Goal: Information Seeking & Learning: Learn about a topic

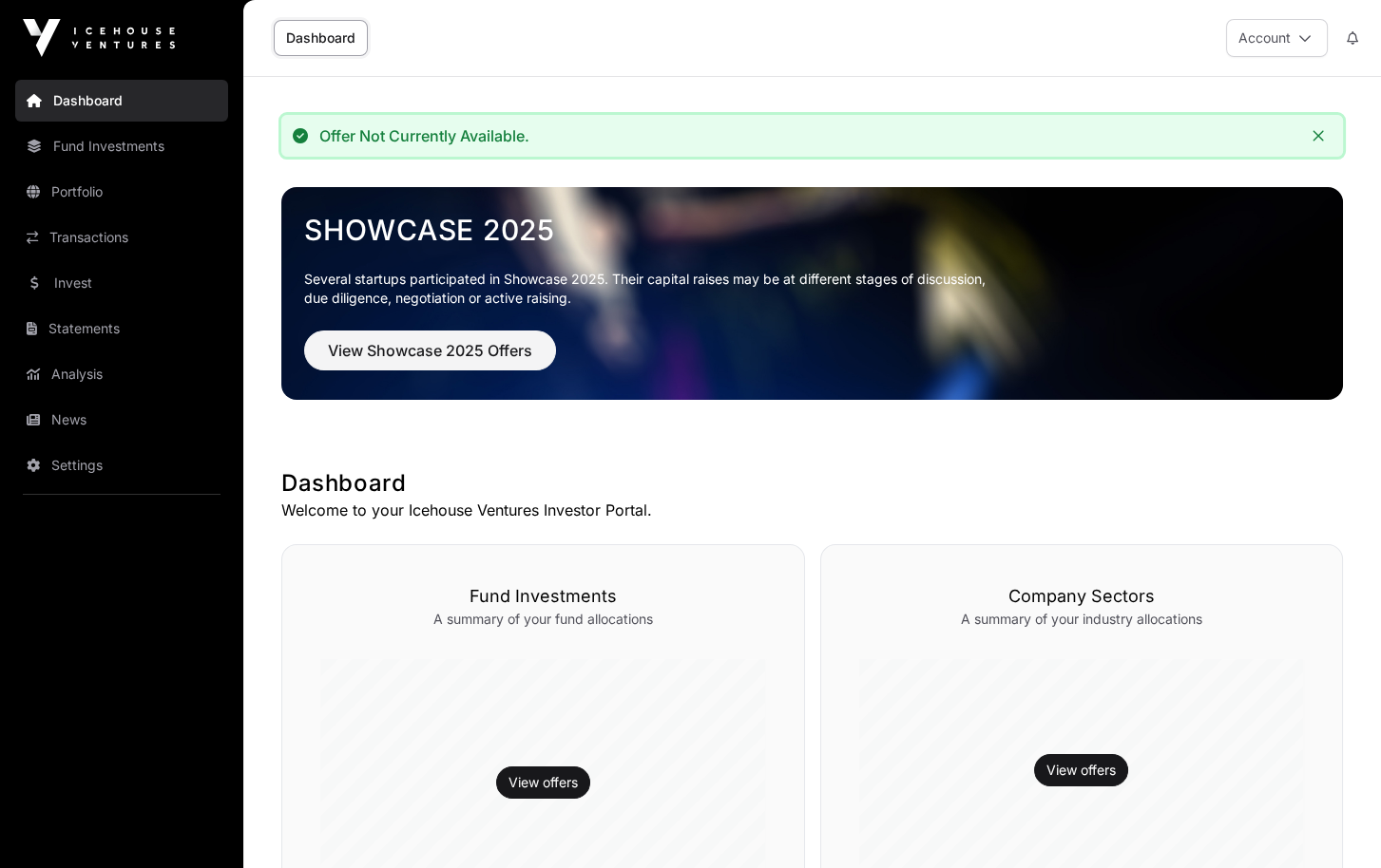
click at [314, 39] on link "Dashboard" at bounding box center [320, 38] width 94 height 36
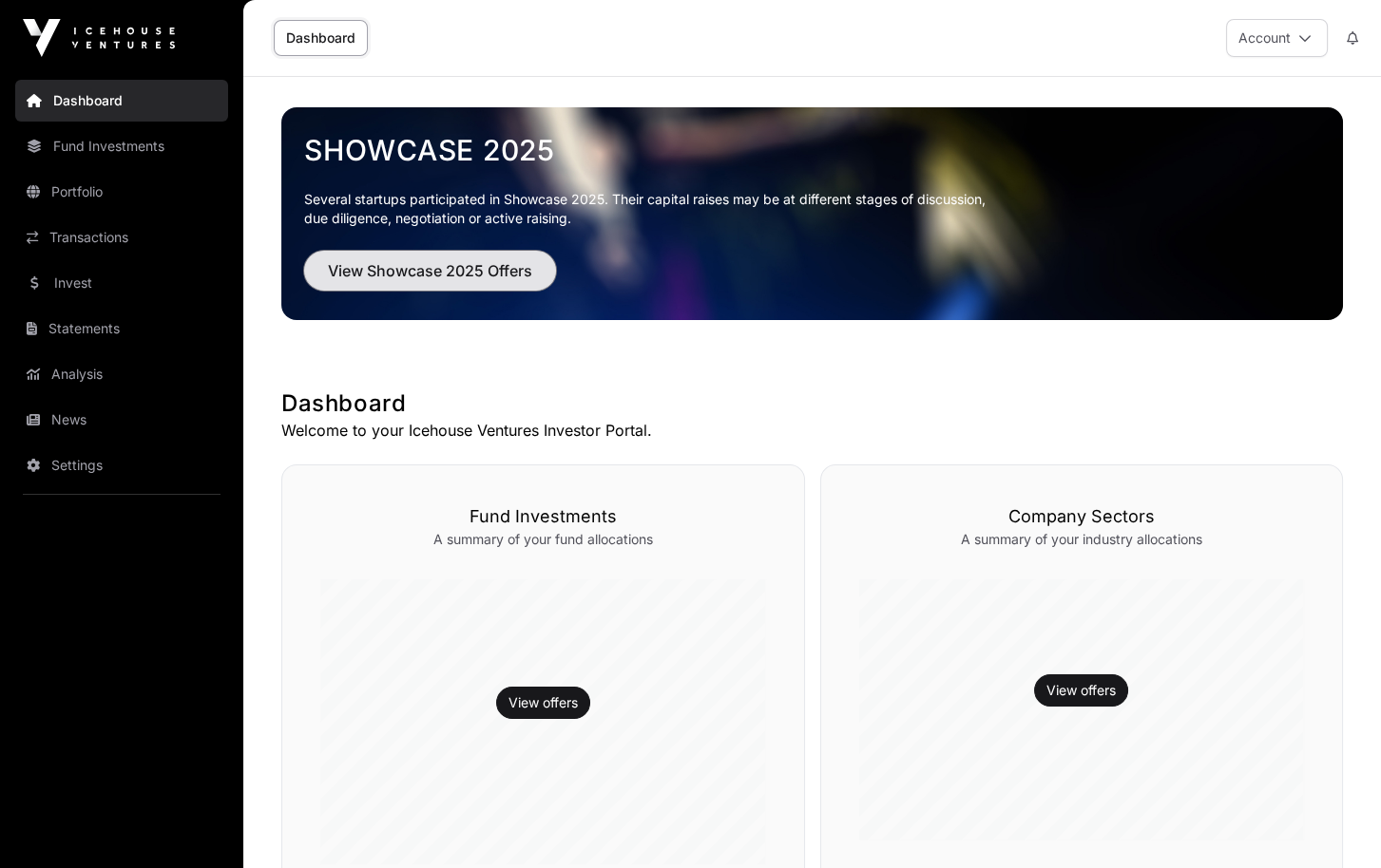
click at [442, 269] on span "View Showcase 2025 Offers" at bounding box center [430, 271] width 205 height 23
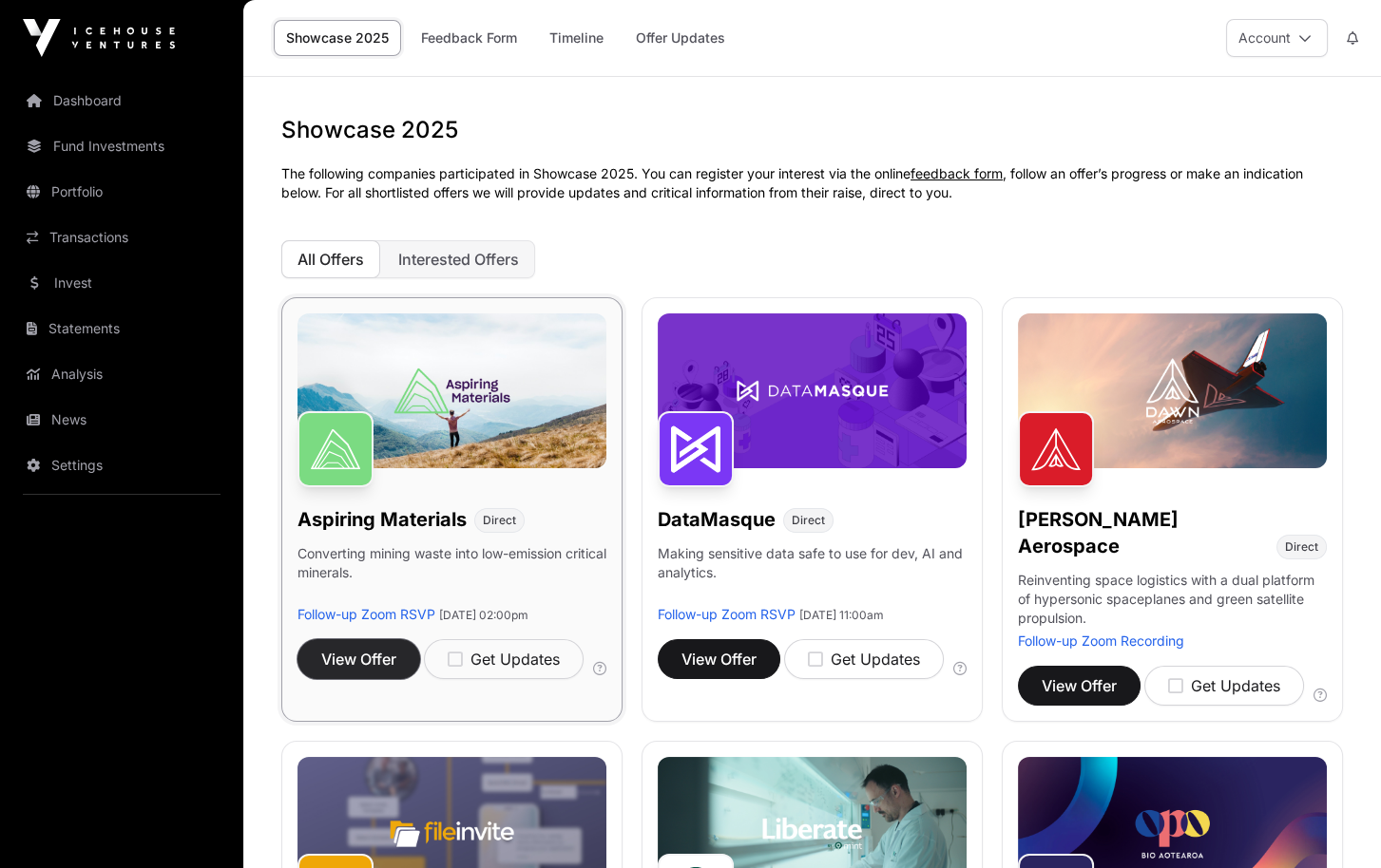
click at [336, 671] on span "View Offer" at bounding box center [359, 660] width 76 height 23
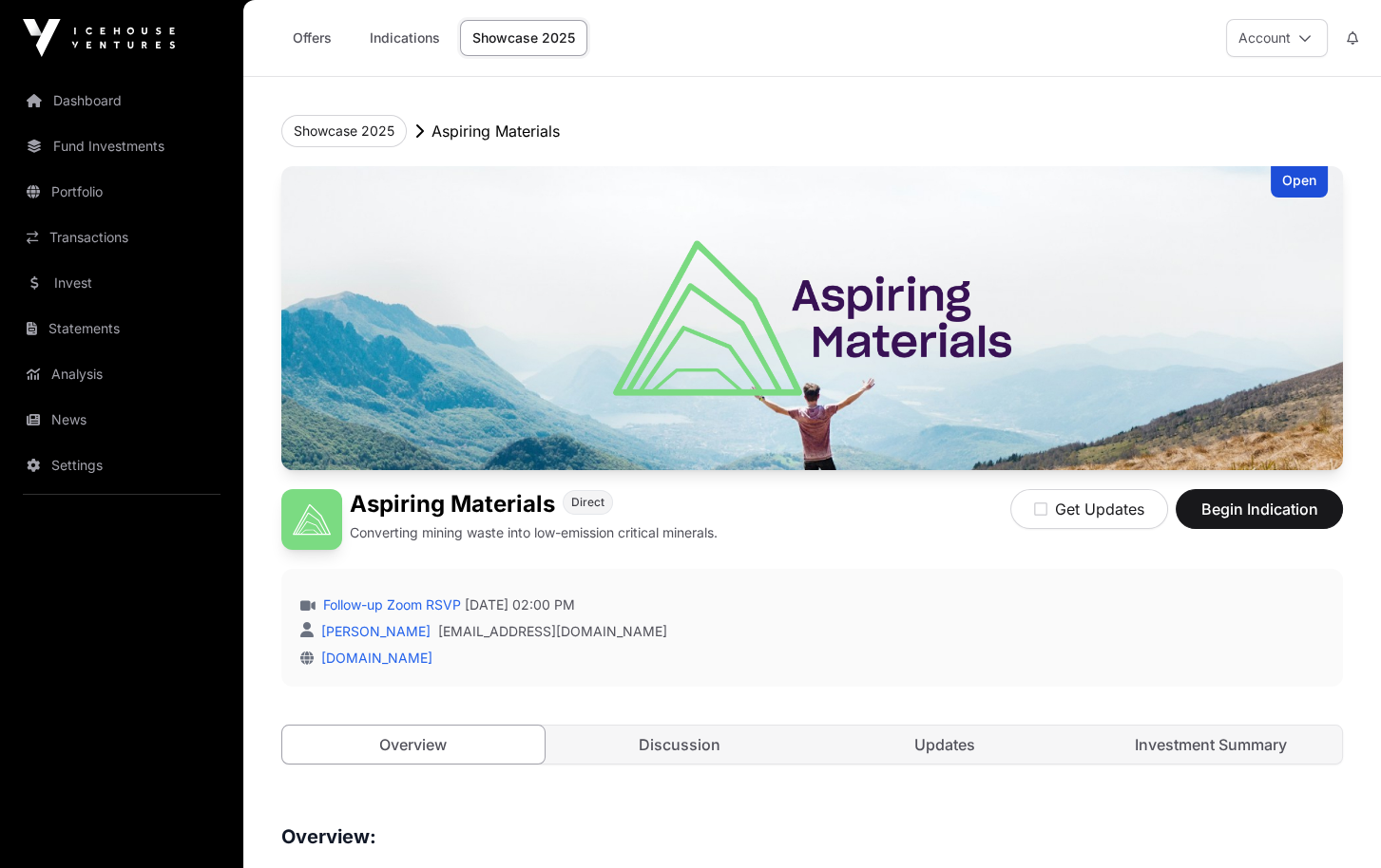
click at [513, 41] on link "Showcase 2025" at bounding box center [523, 38] width 127 height 36
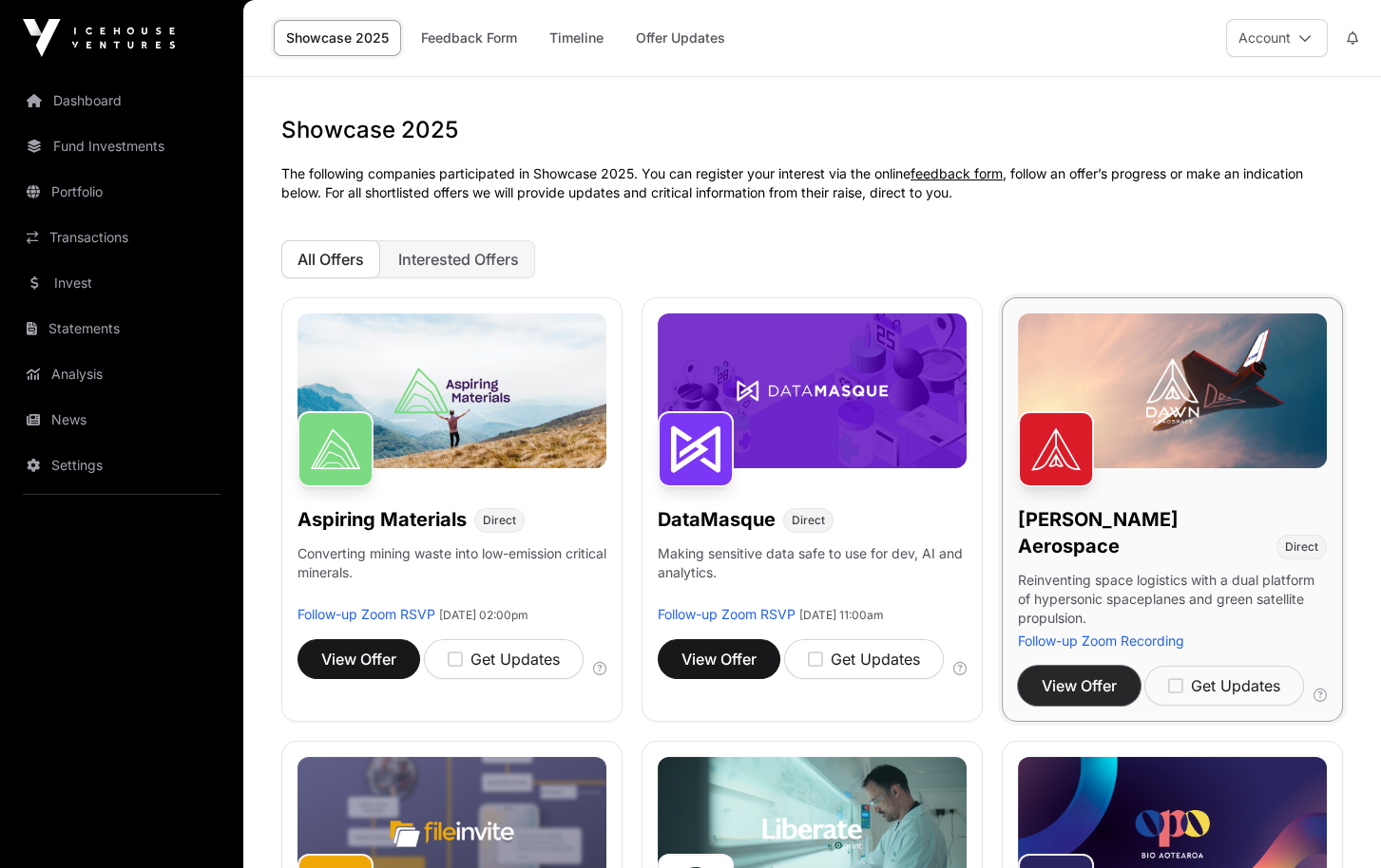
click at [1097, 675] on span "View Offer" at bounding box center [1079, 686] width 76 height 23
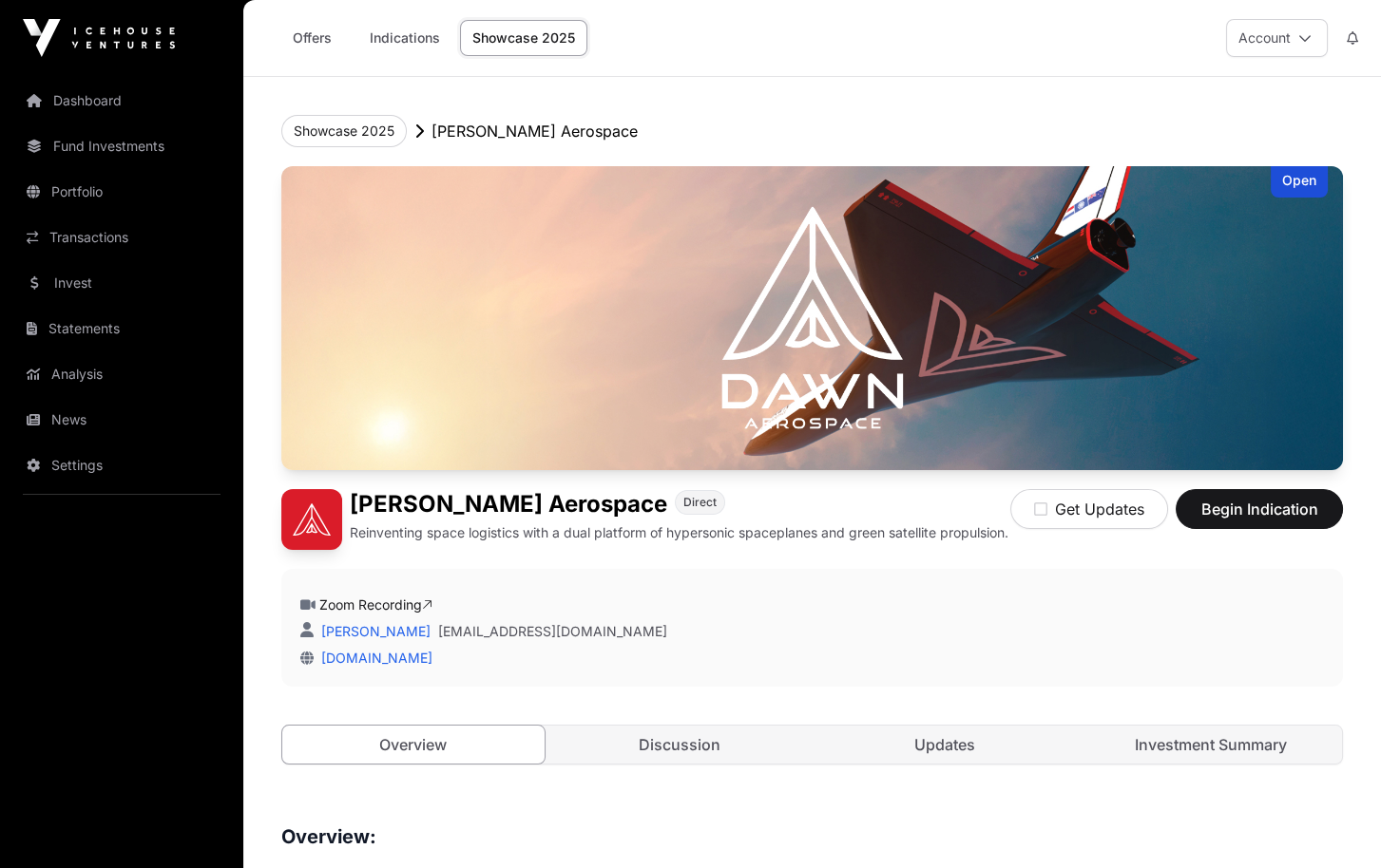
click at [527, 22] on link "Showcase 2025" at bounding box center [523, 38] width 127 height 36
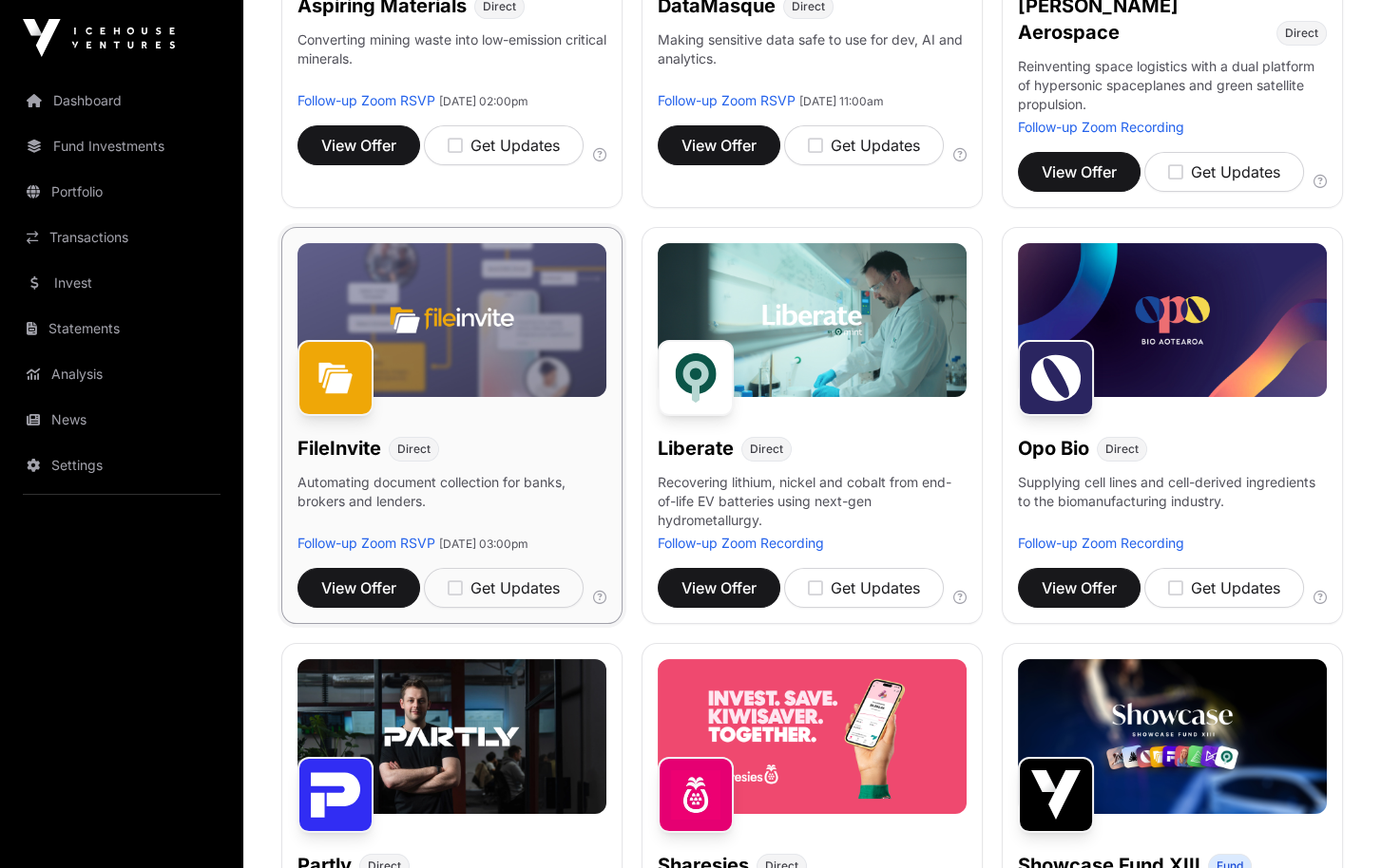
scroll to position [633, 0]
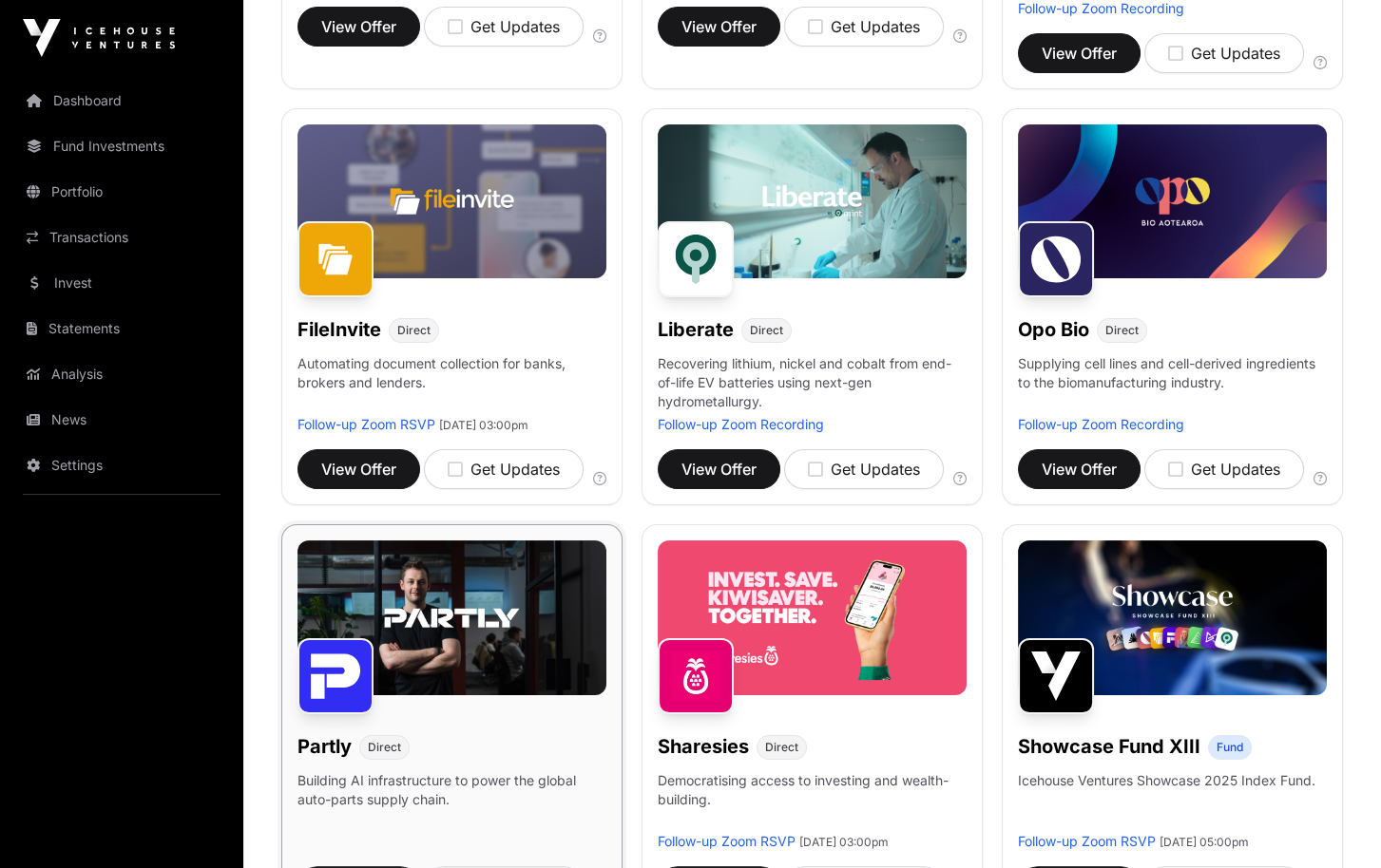
click at [468, 633] on img at bounding box center [451, 618] width 309 height 155
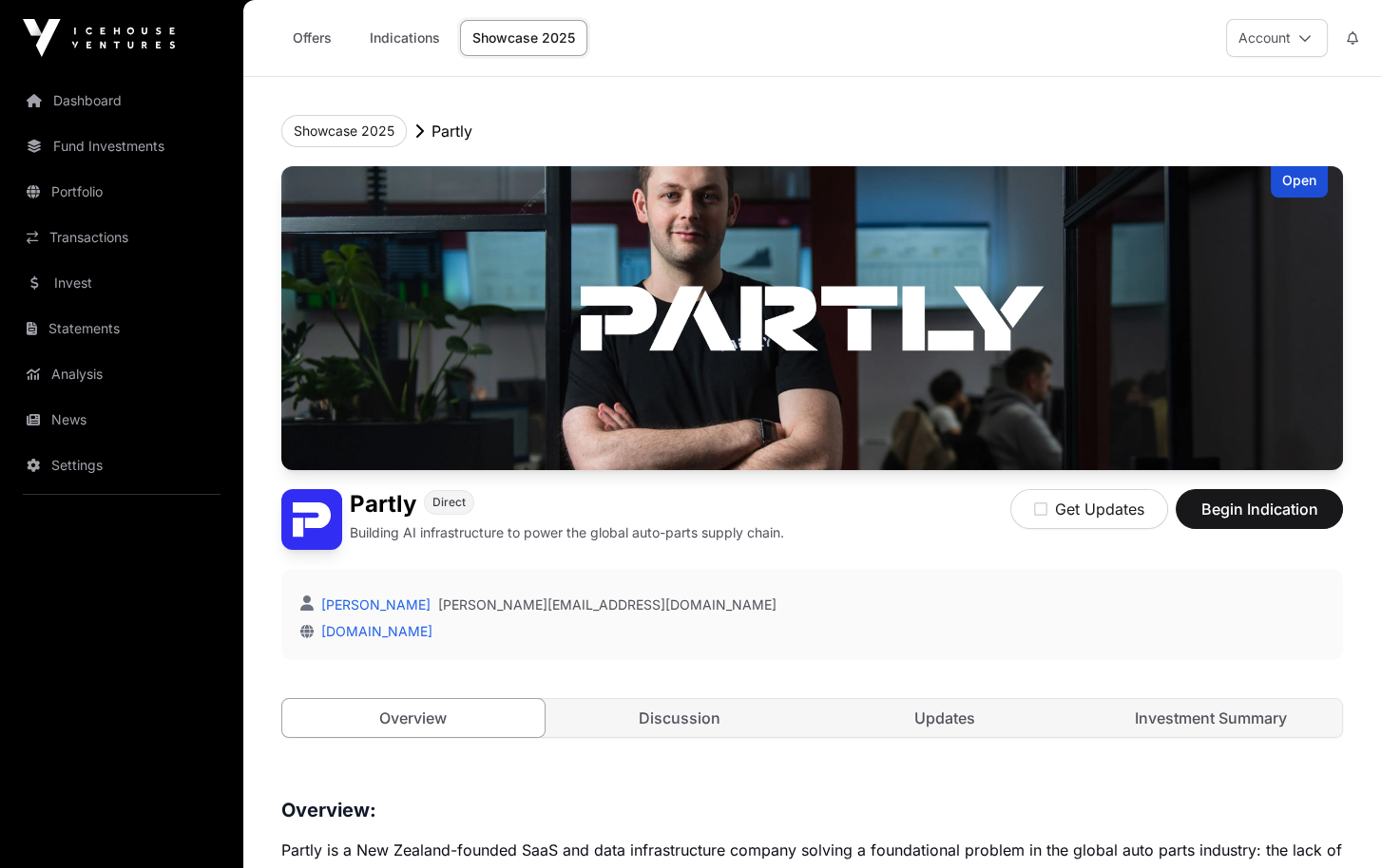
click at [491, 42] on link "Showcase 2025" at bounding box center [523, 38] width 127 height 36
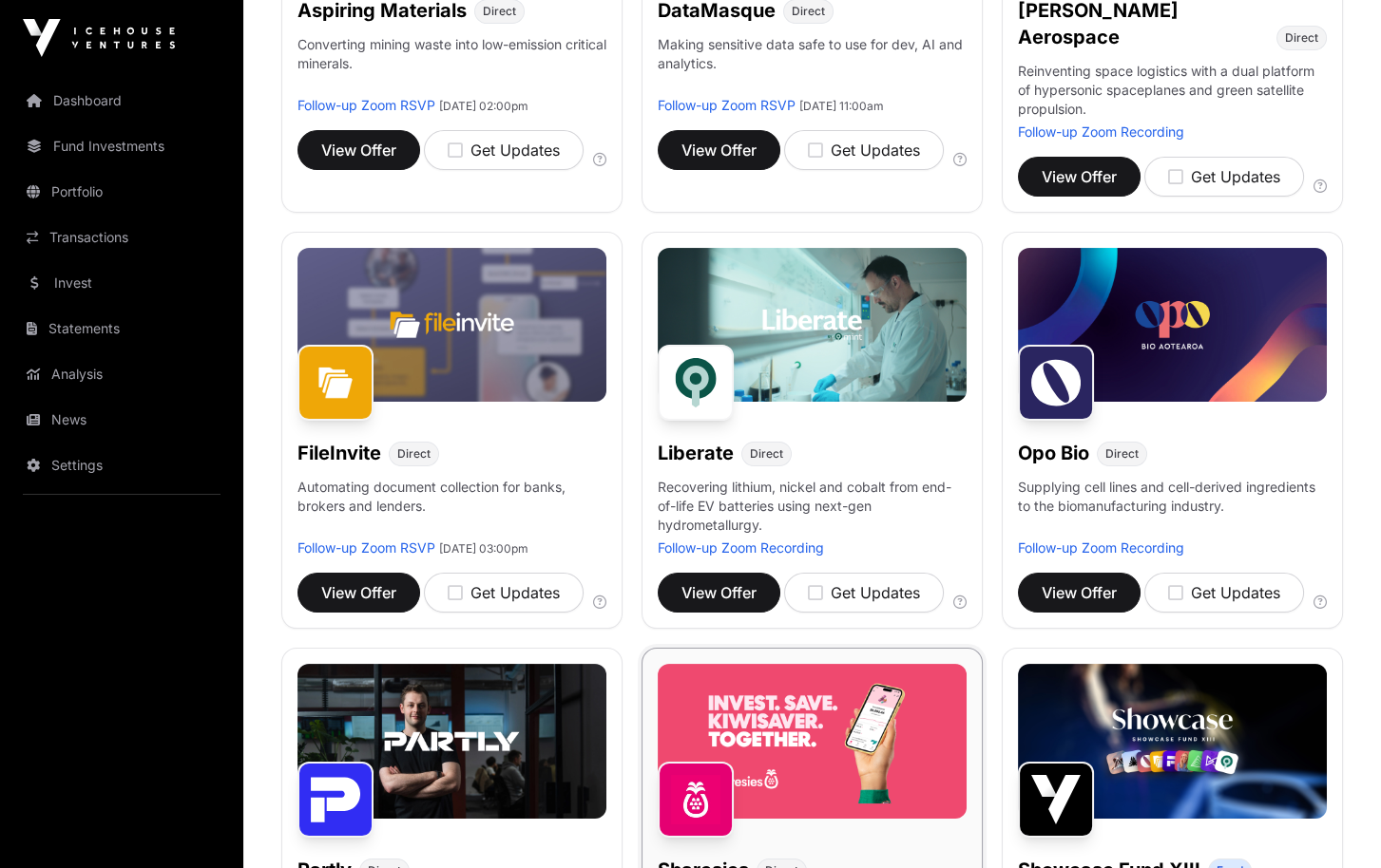
scroll to position [475, 0]
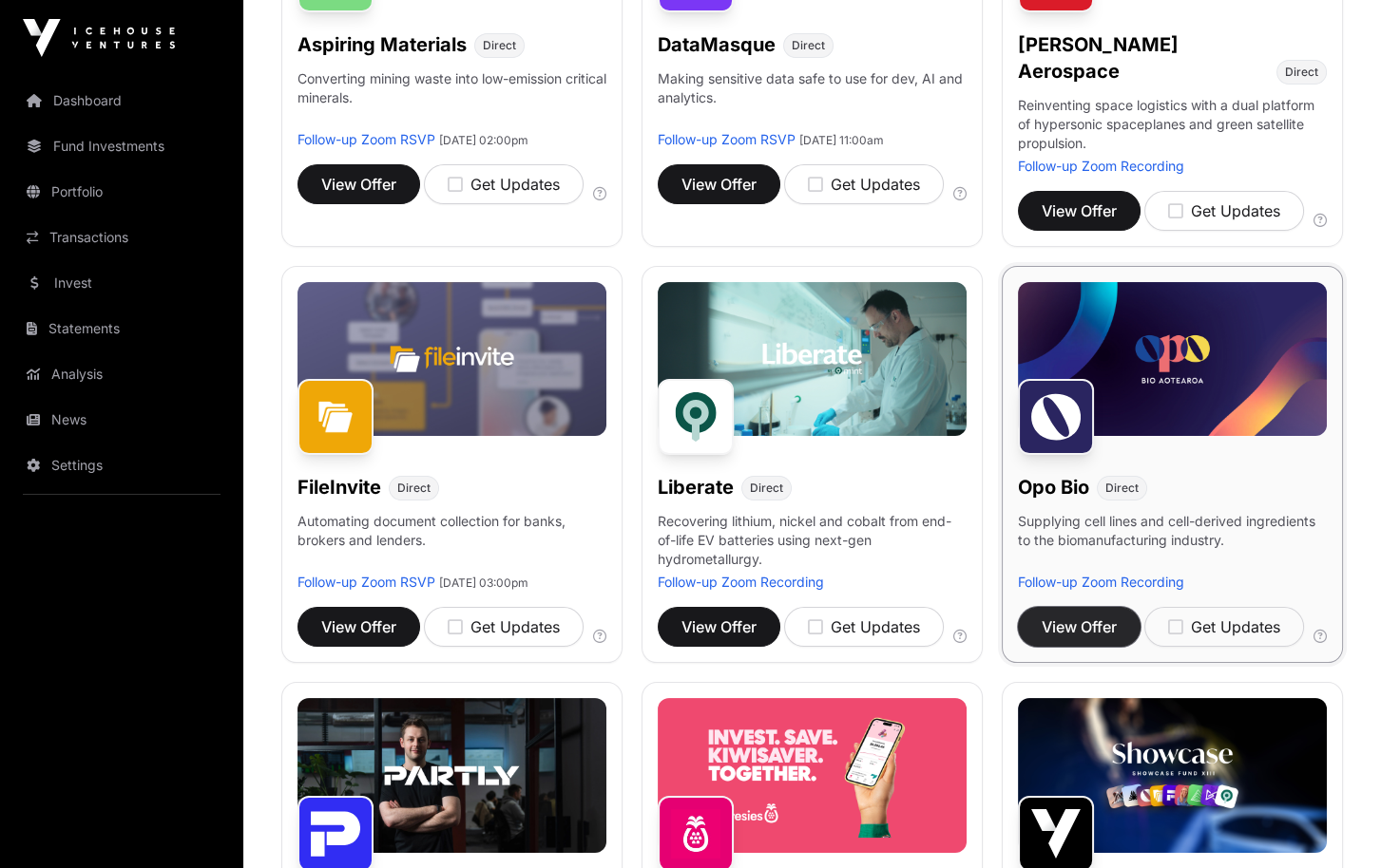
click at [1066, 616] on span "View Offer" at bounding box center [1079, 627] width 76 height 23
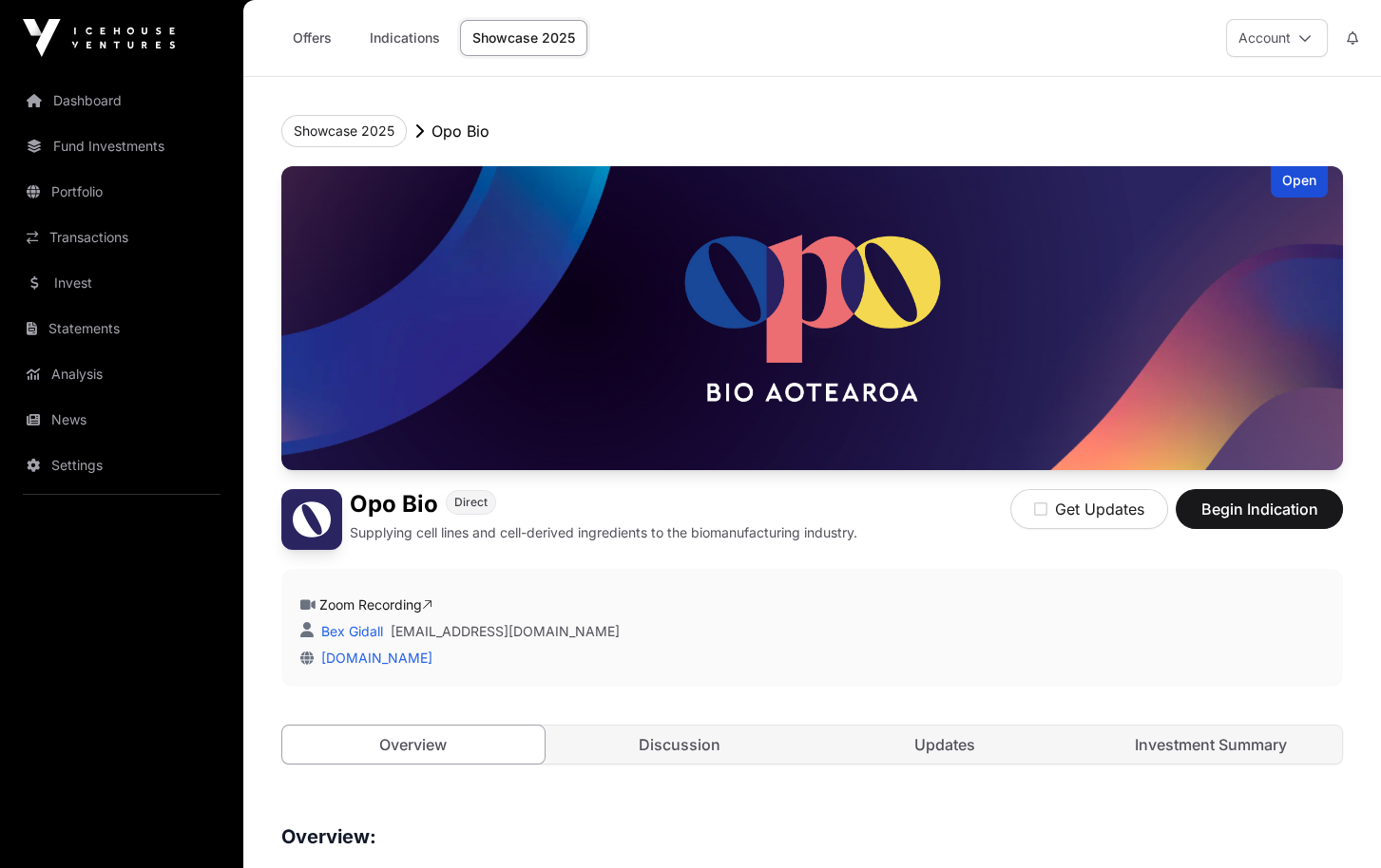
click at [537, 33] on link "Showcase 2025" at bounding box center [523, 38] width 127 height 36
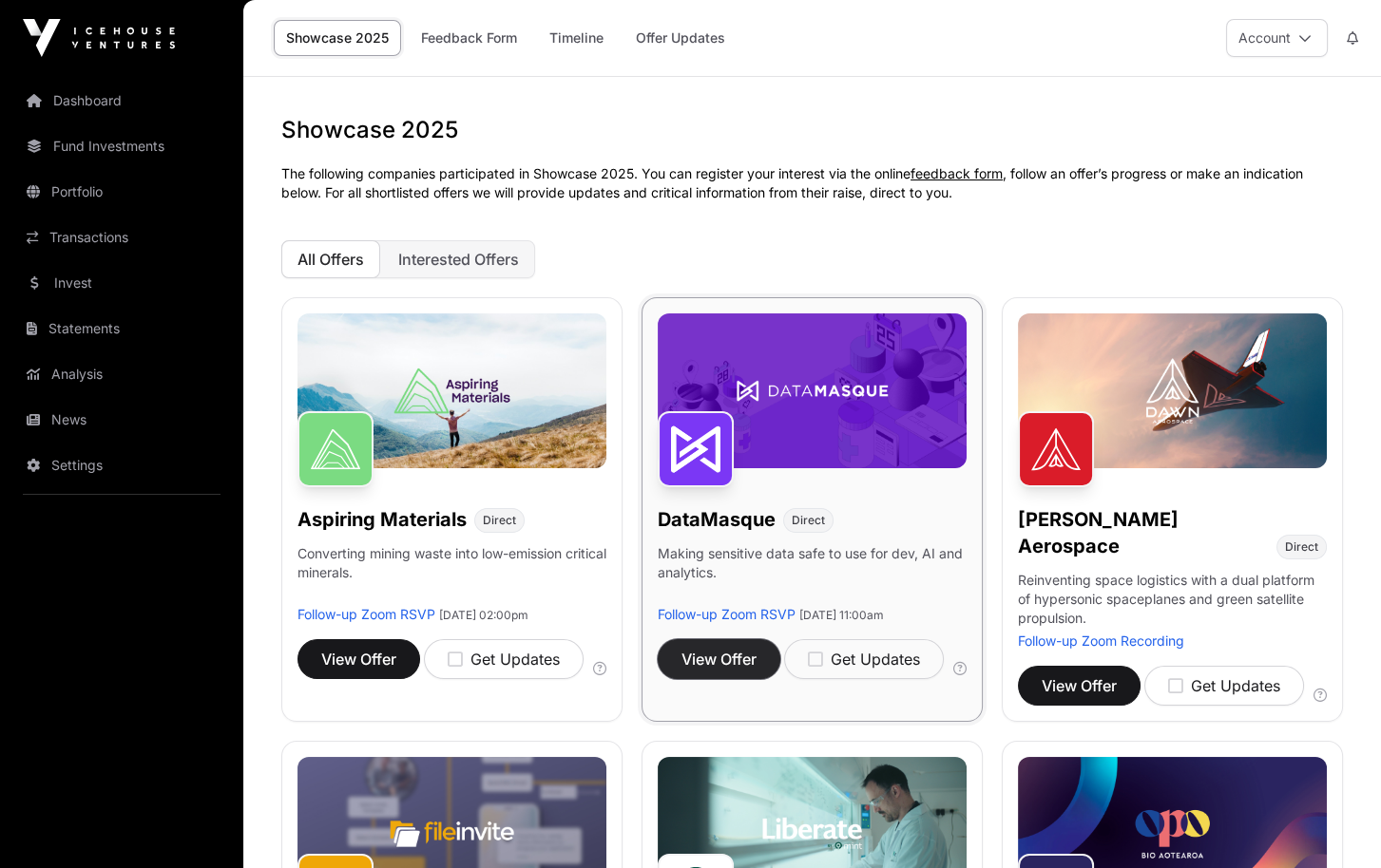
click at [695, 650] on span "View Offer" at bounding box center [719, 660] width 76 height 23
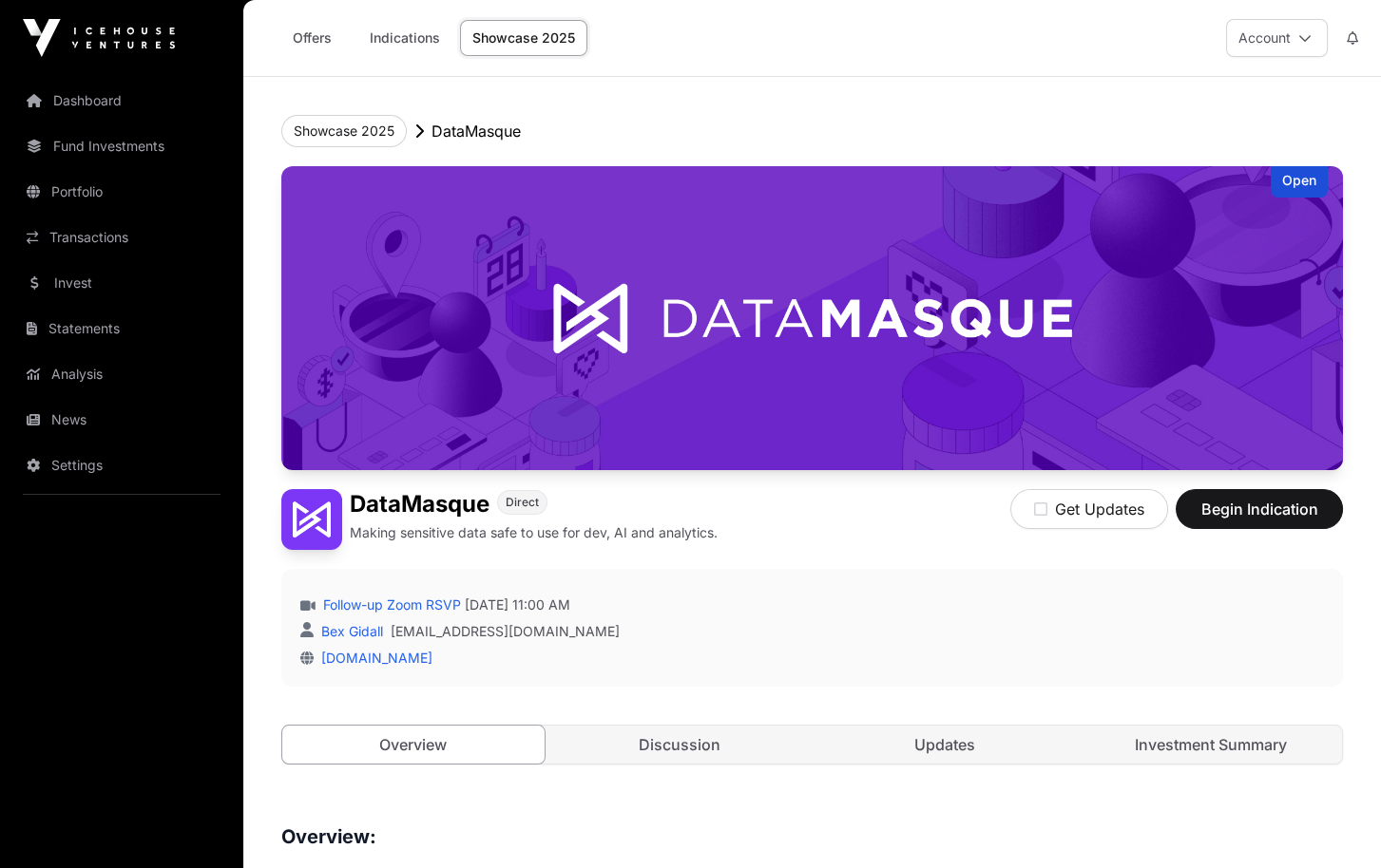
click at [488, 38] on link "Showcase 2025" at bounding box center [523, 38] width 127 height 36
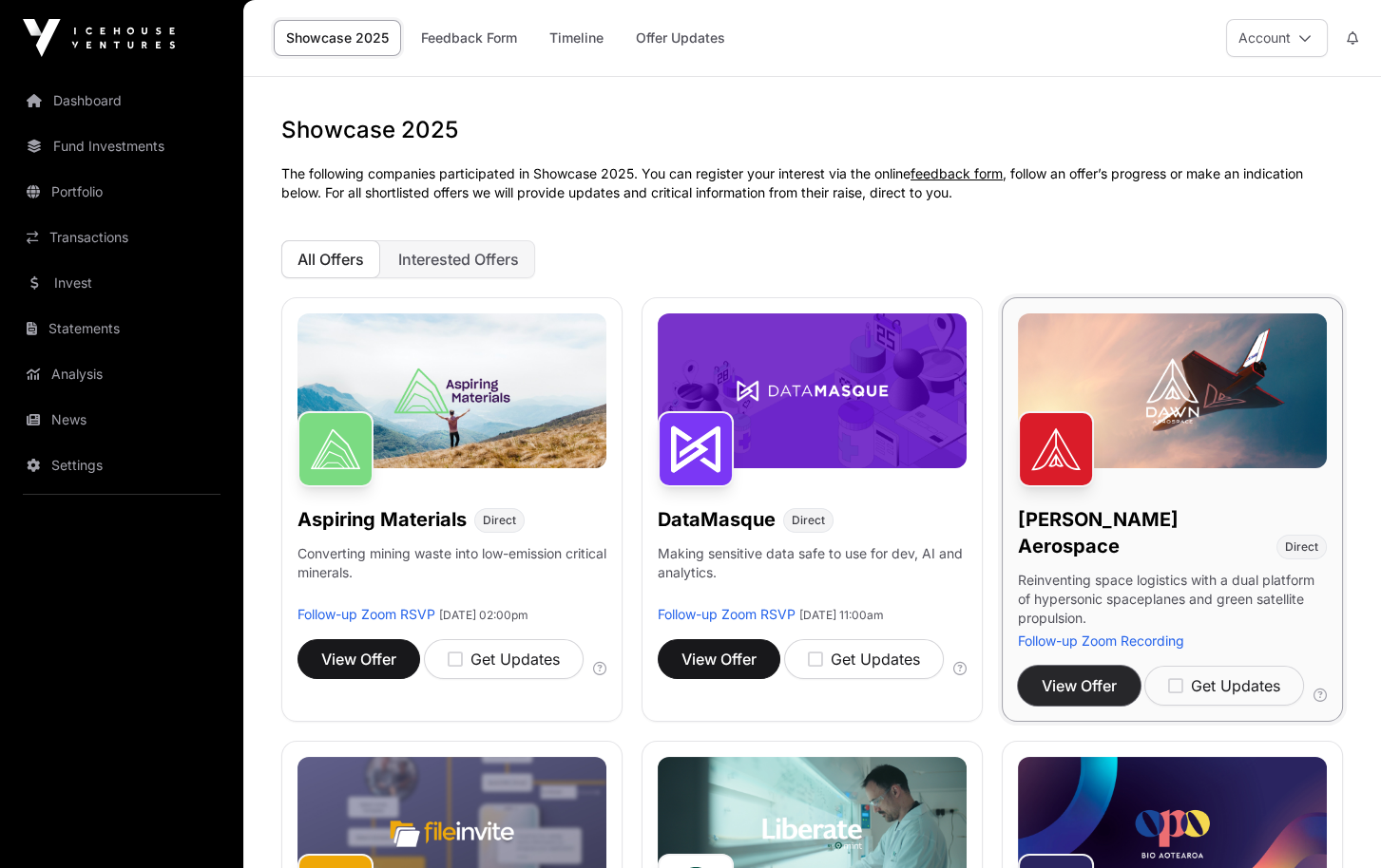
click at [1047, 675] on span "View Offer" at bounding box center [1079, 686] width 76 height 23
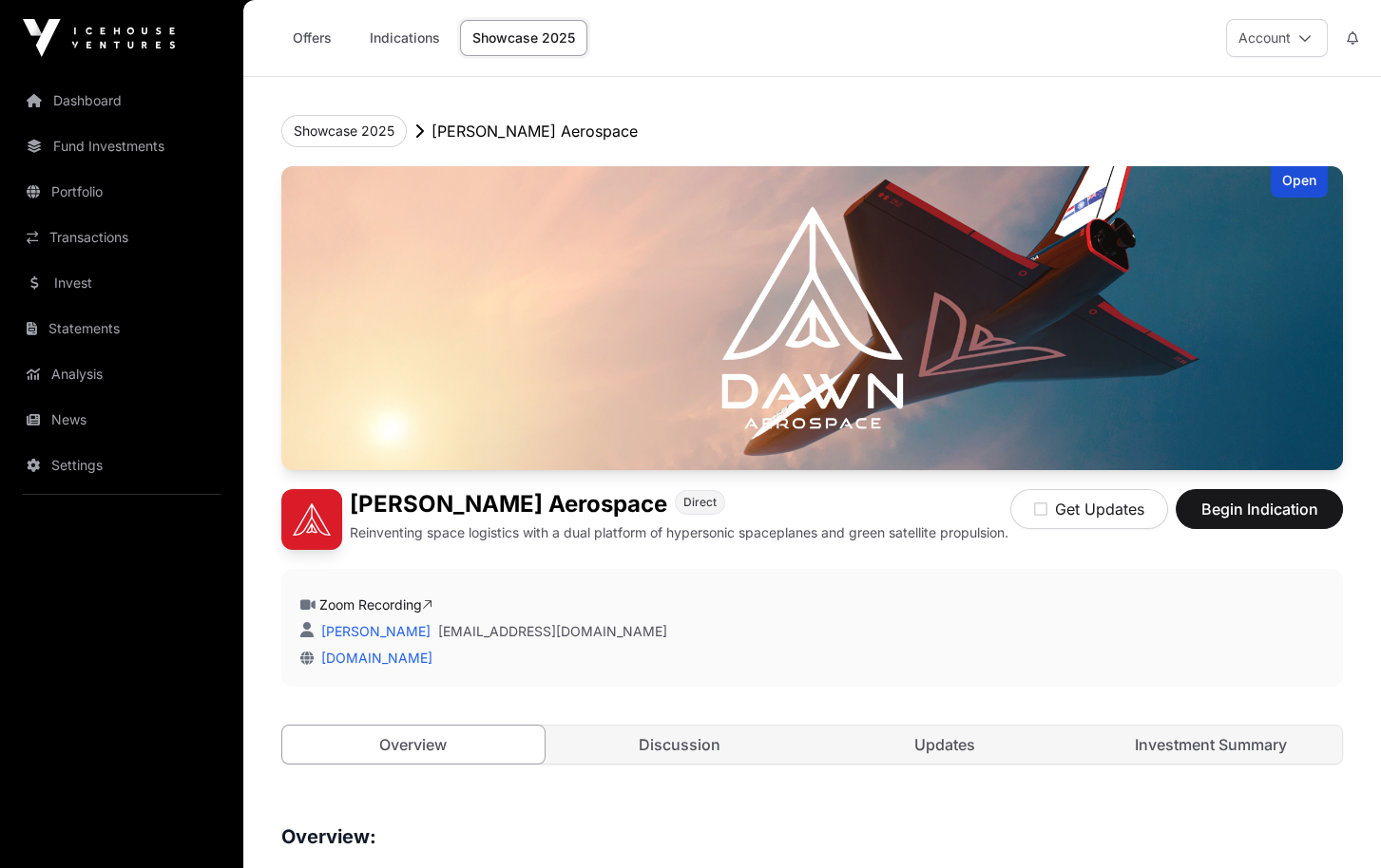
click at [541, 50] on link "Showcase 2025" at bounding box center [523, 38] width 127 height 36
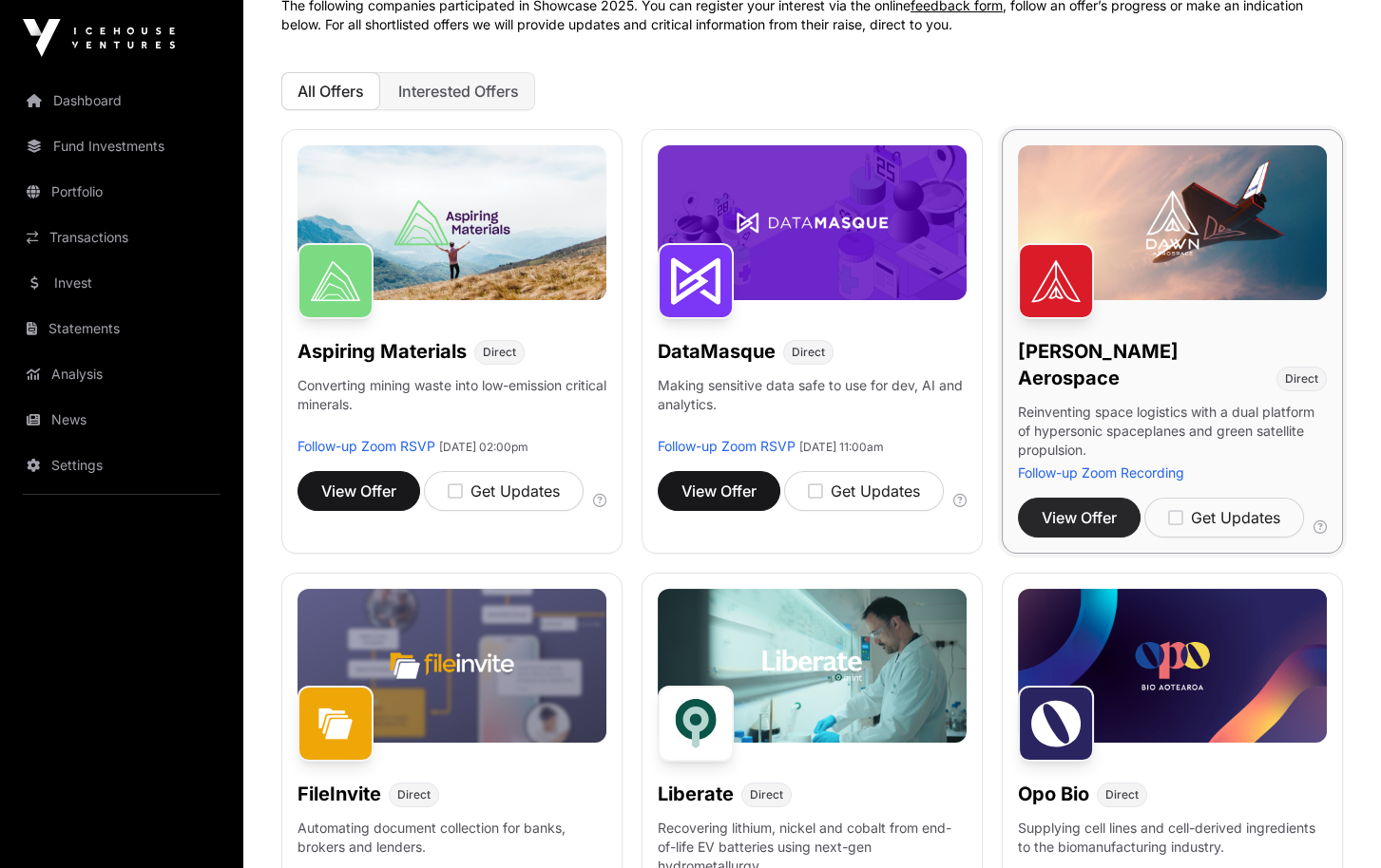
scroll to position [316, 0]
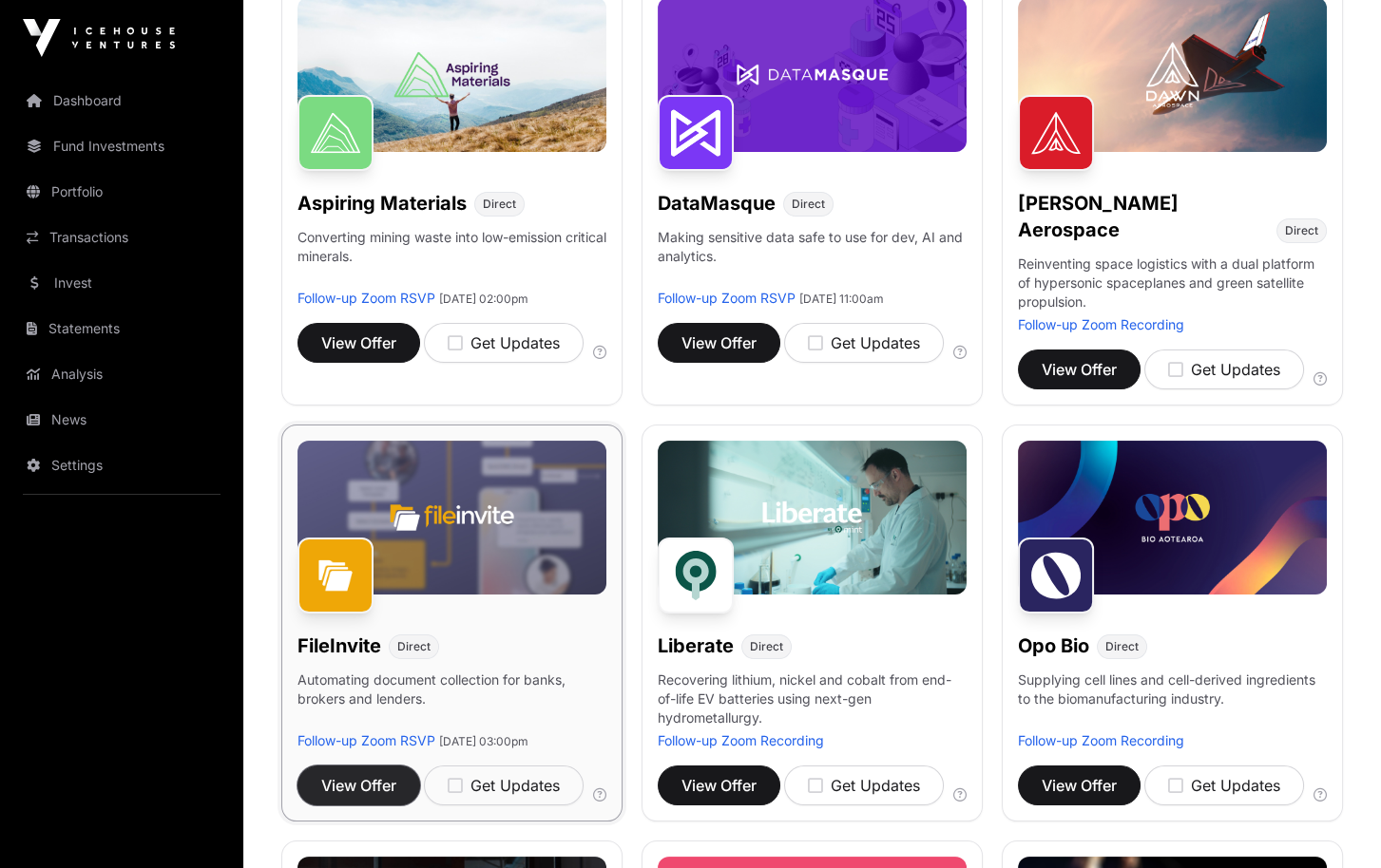
click at [385, 774] on span "View Offer" at bounding box center [359, 786] width 76 height 23
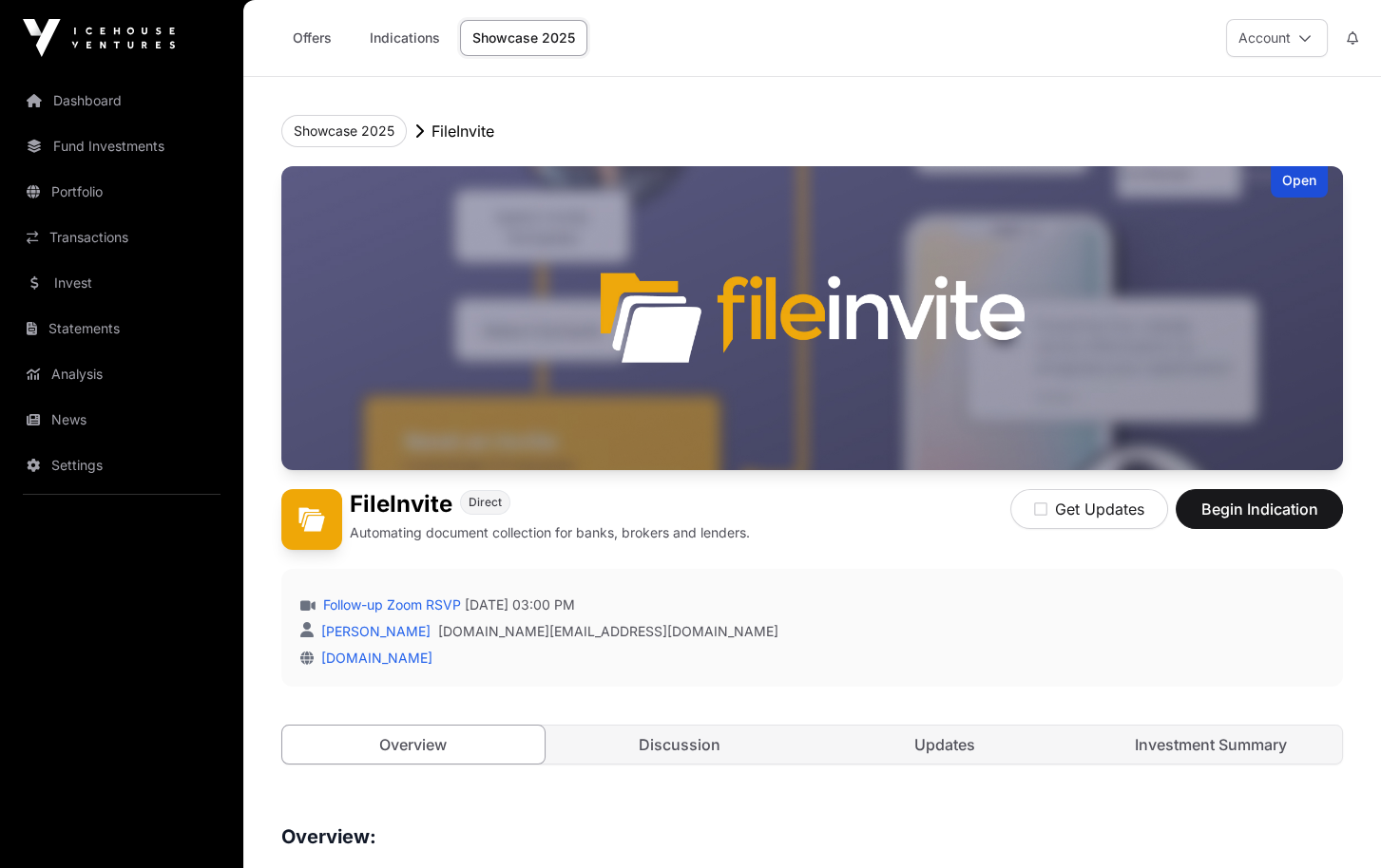
click at [494, 33] on link "Showcase 2025" at bounding box center [523, 38] width 127 height 36
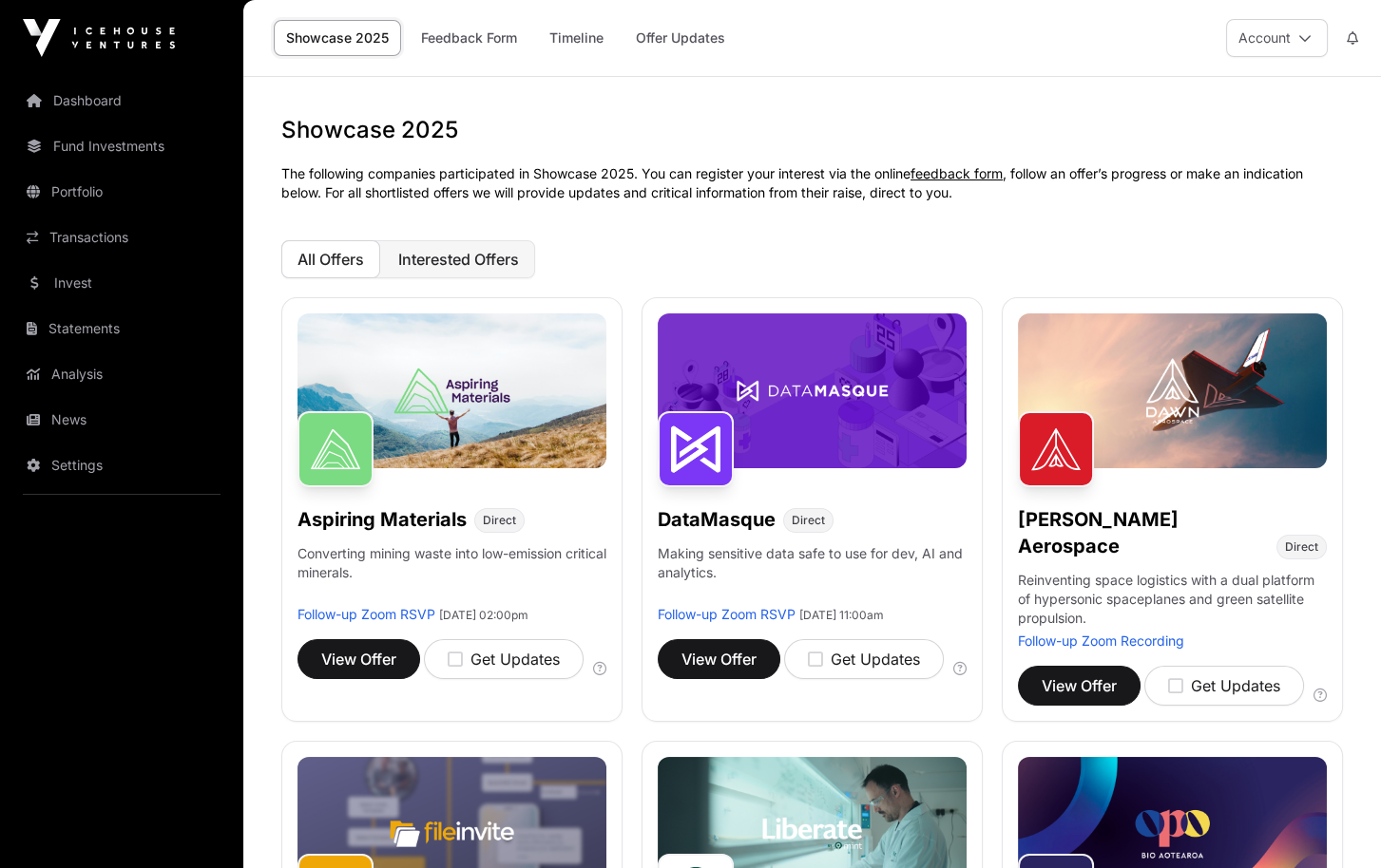
click at [433, 258] on span "Interested Offers" at bounding box center [458, 259] width 121 height 19
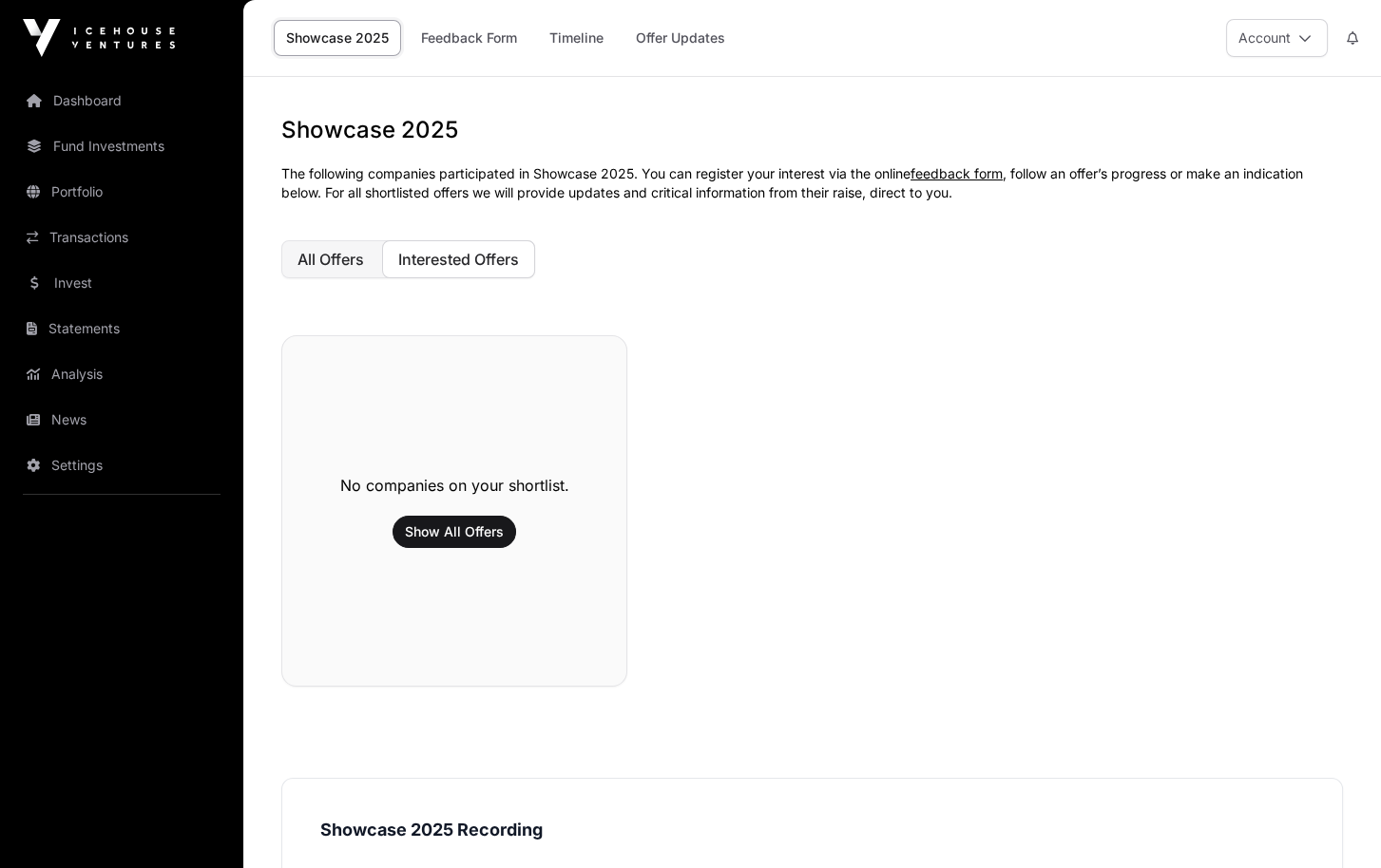
click at [343, 253] on span "All Offers" at bounding box center [331, 259] width 67 height 19
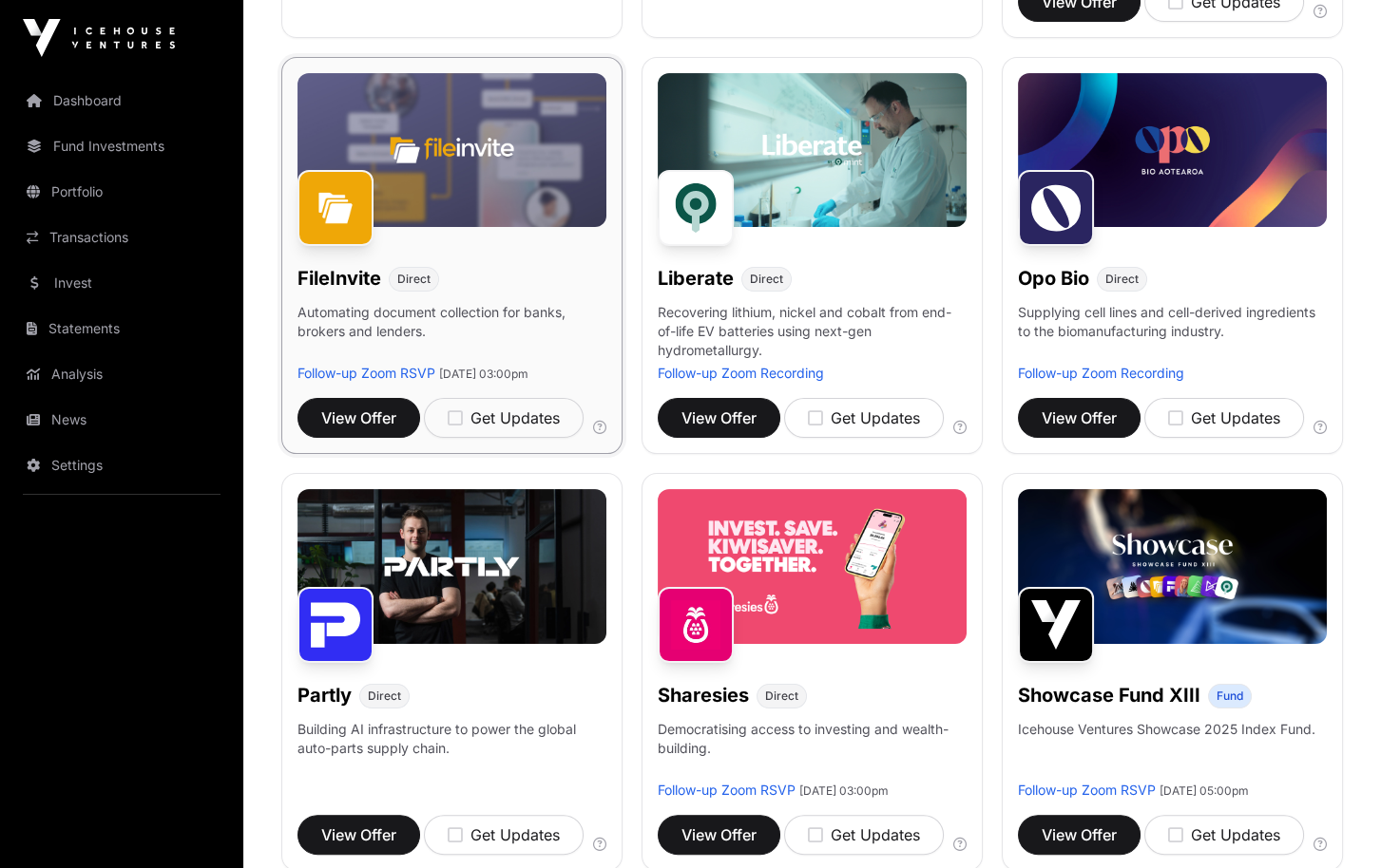
scroll to position [792, 0]
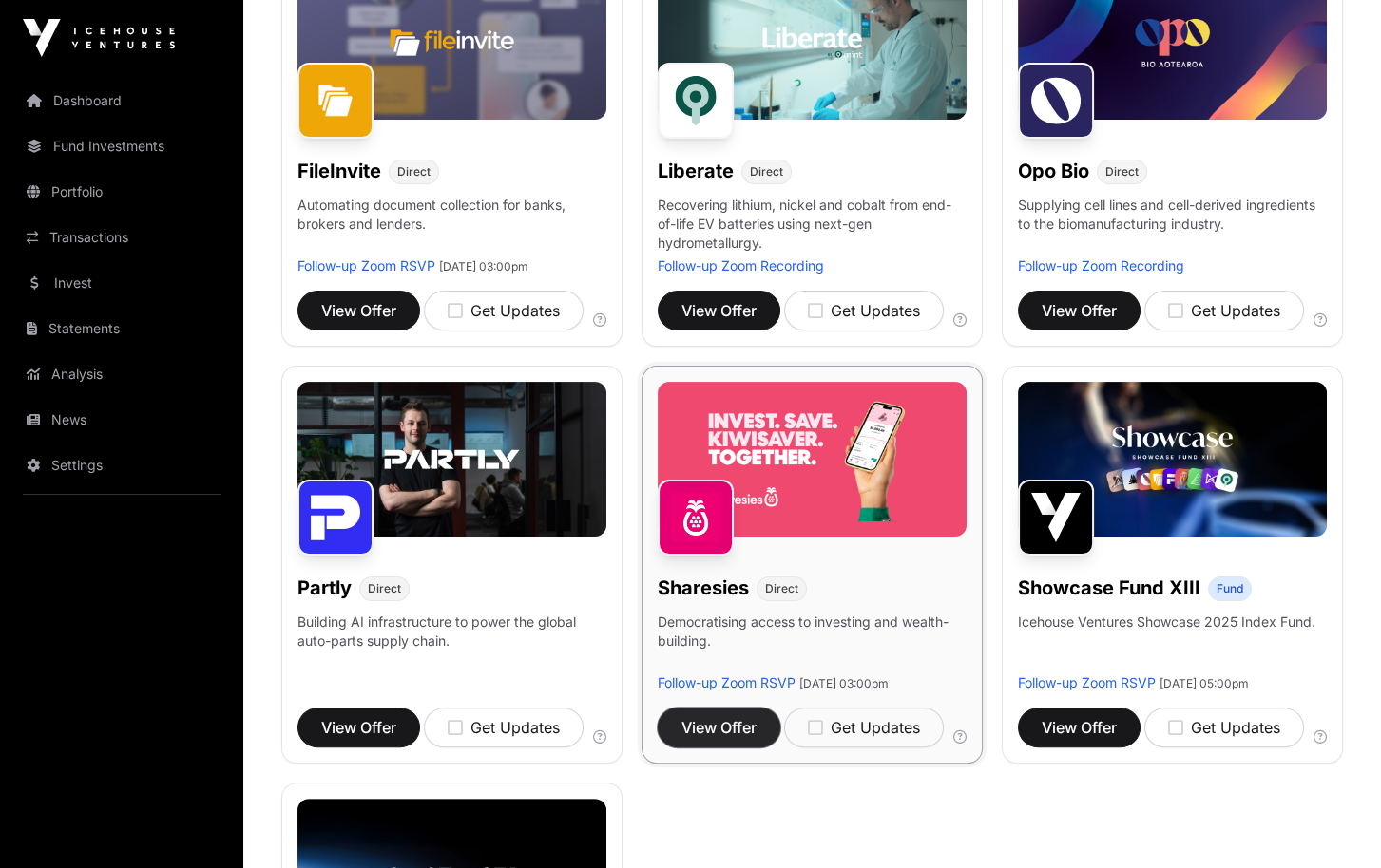
click at [690, 728] on span "View Offer" at bounding box center [719, 727] width 76 height 23
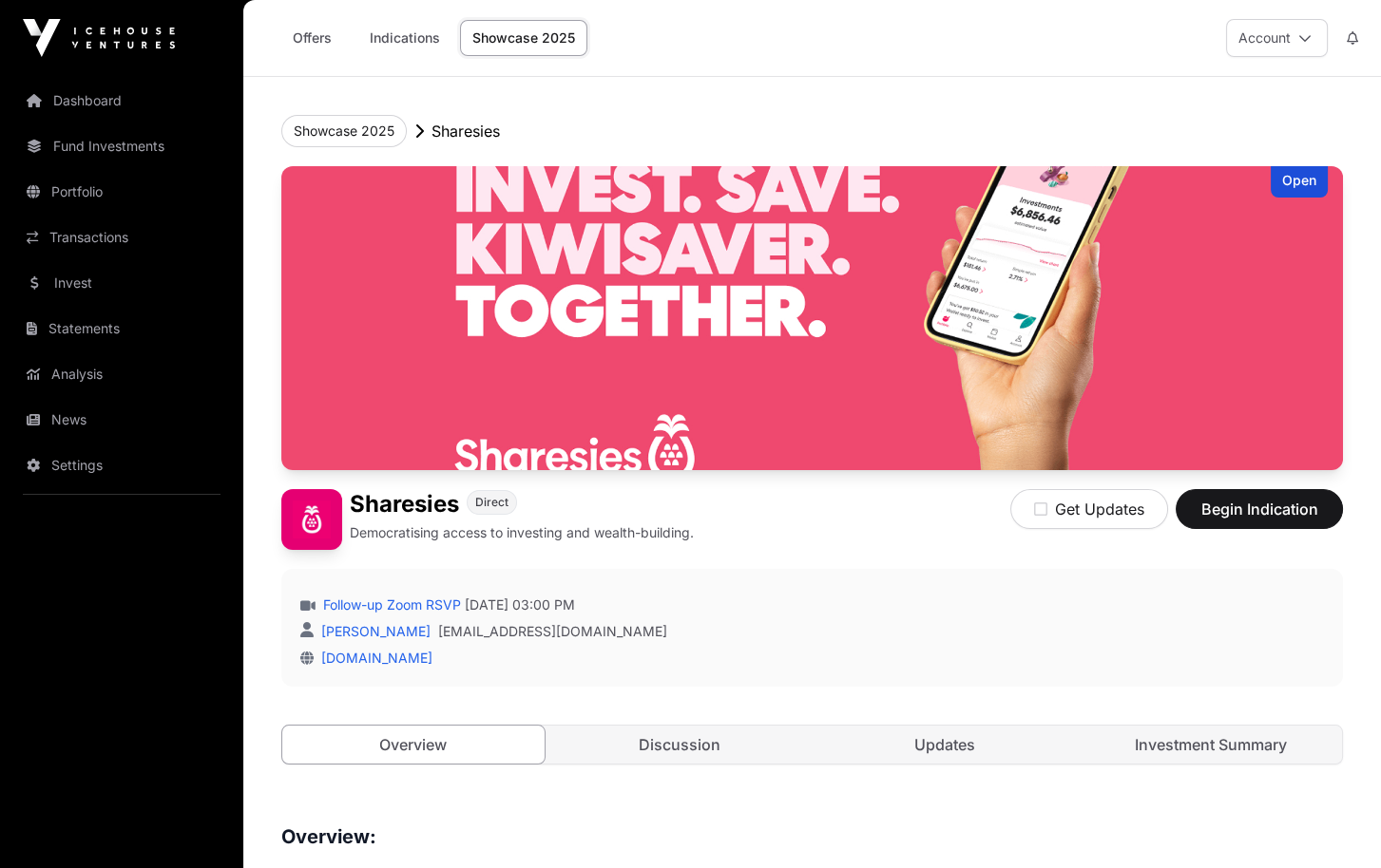
click at [475, 49] on link "Showcase 2025" at bounding box center [523, 38] width 127 height 36
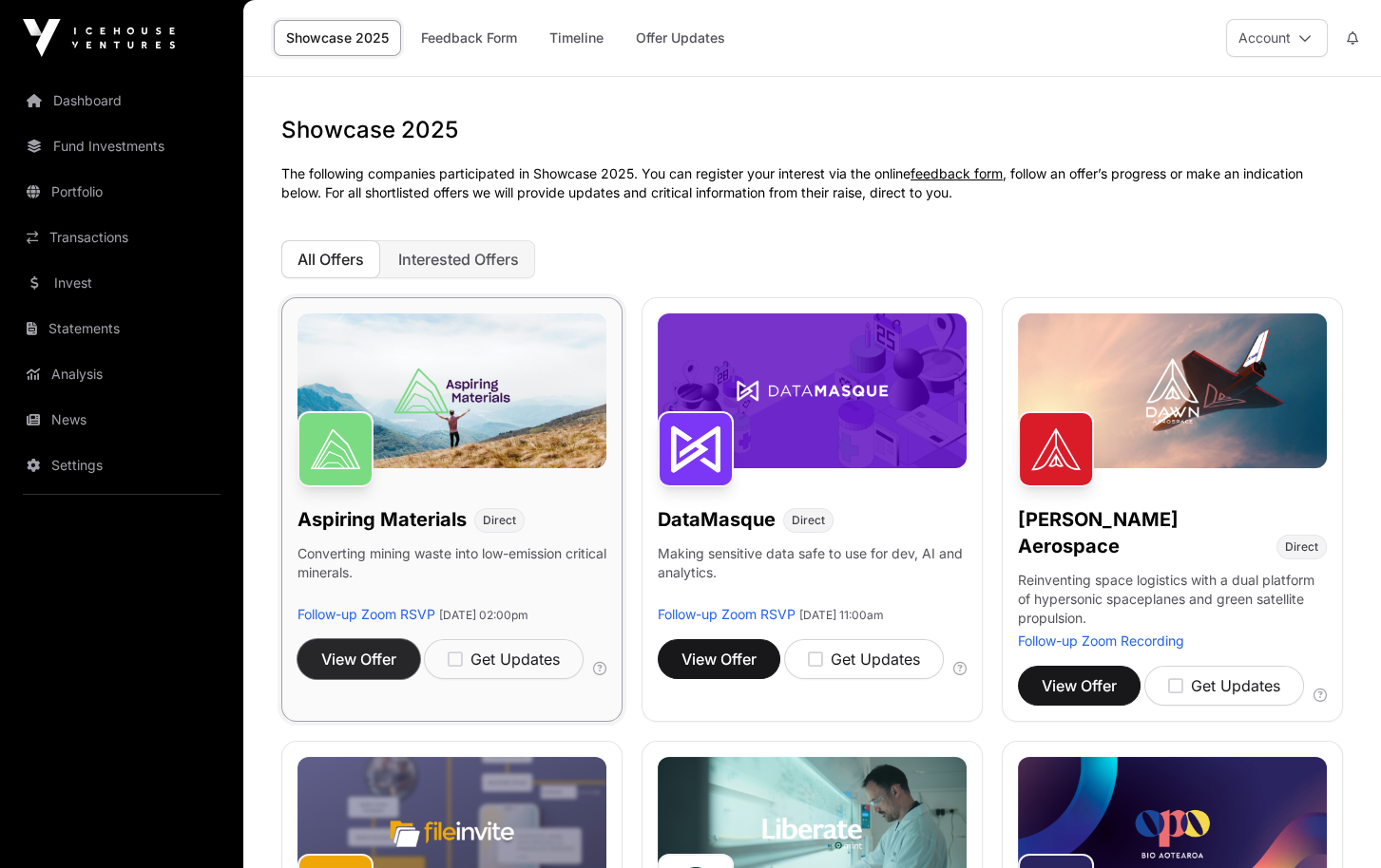
click at [355, 668] on span "View Offer" at bounding box center [359, 660] width 76 height 23
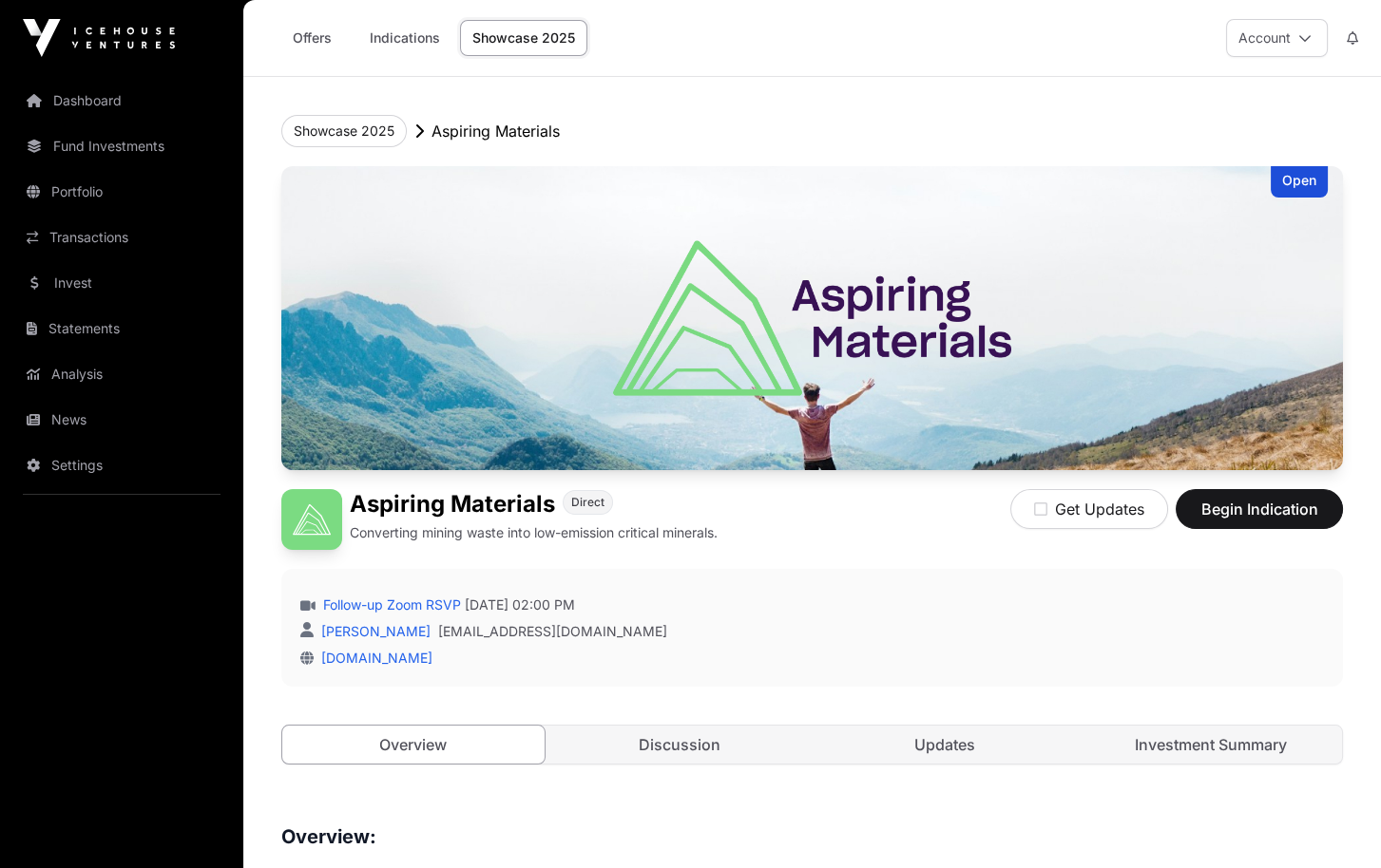
click at [498, 53] on link "Showcase 2025" at bounding box center [523, 38] width 127 height 36
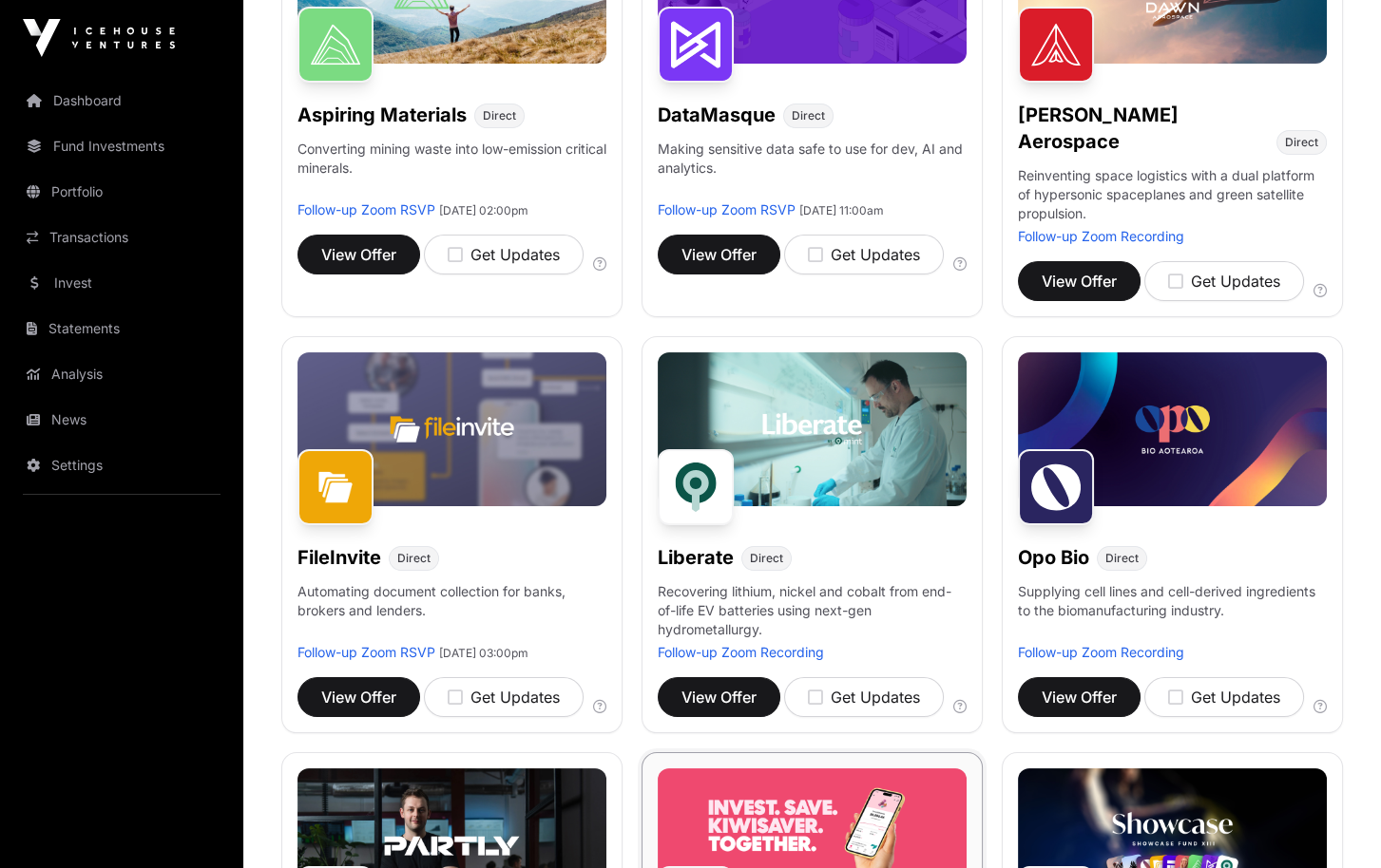
scroll to position [475, 0]
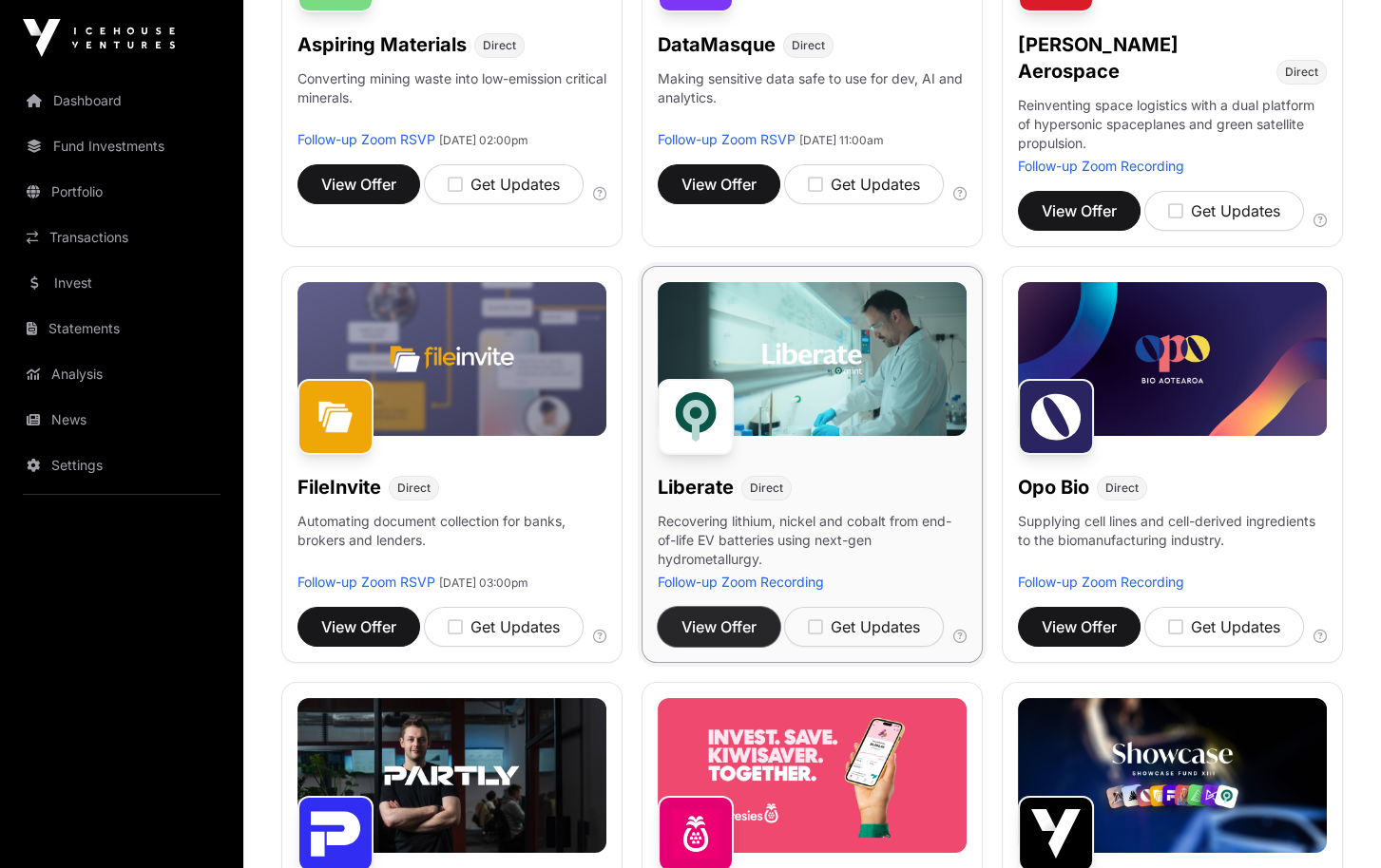
click at [728, 616] on span "View Offer" at bounding box center [719, 627] width 76 height 23
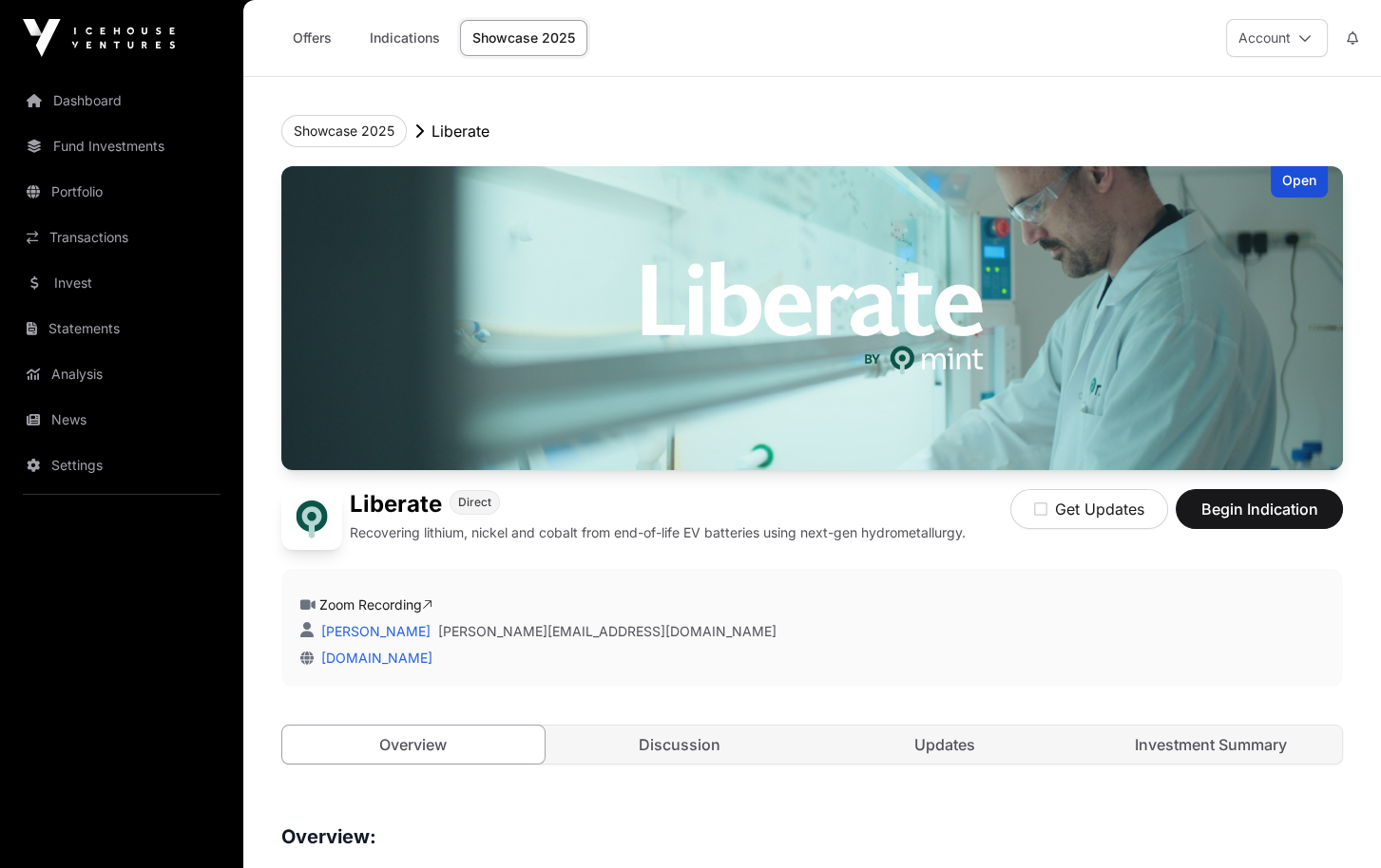
click at [542, 43] on link "Showcase 2025" at bounding box center [523, 38] width 127 height 36
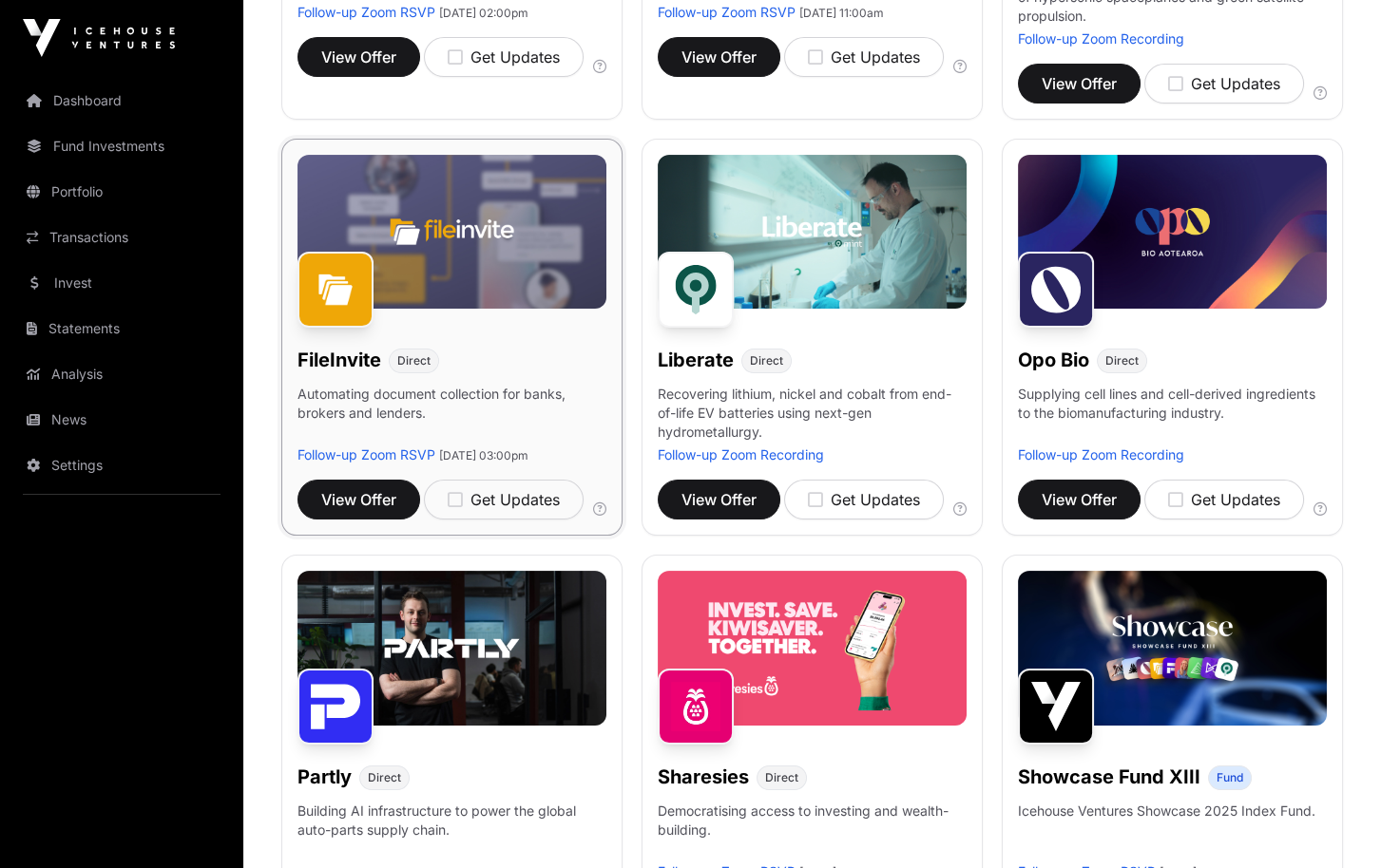
scroll to position [950, 0]
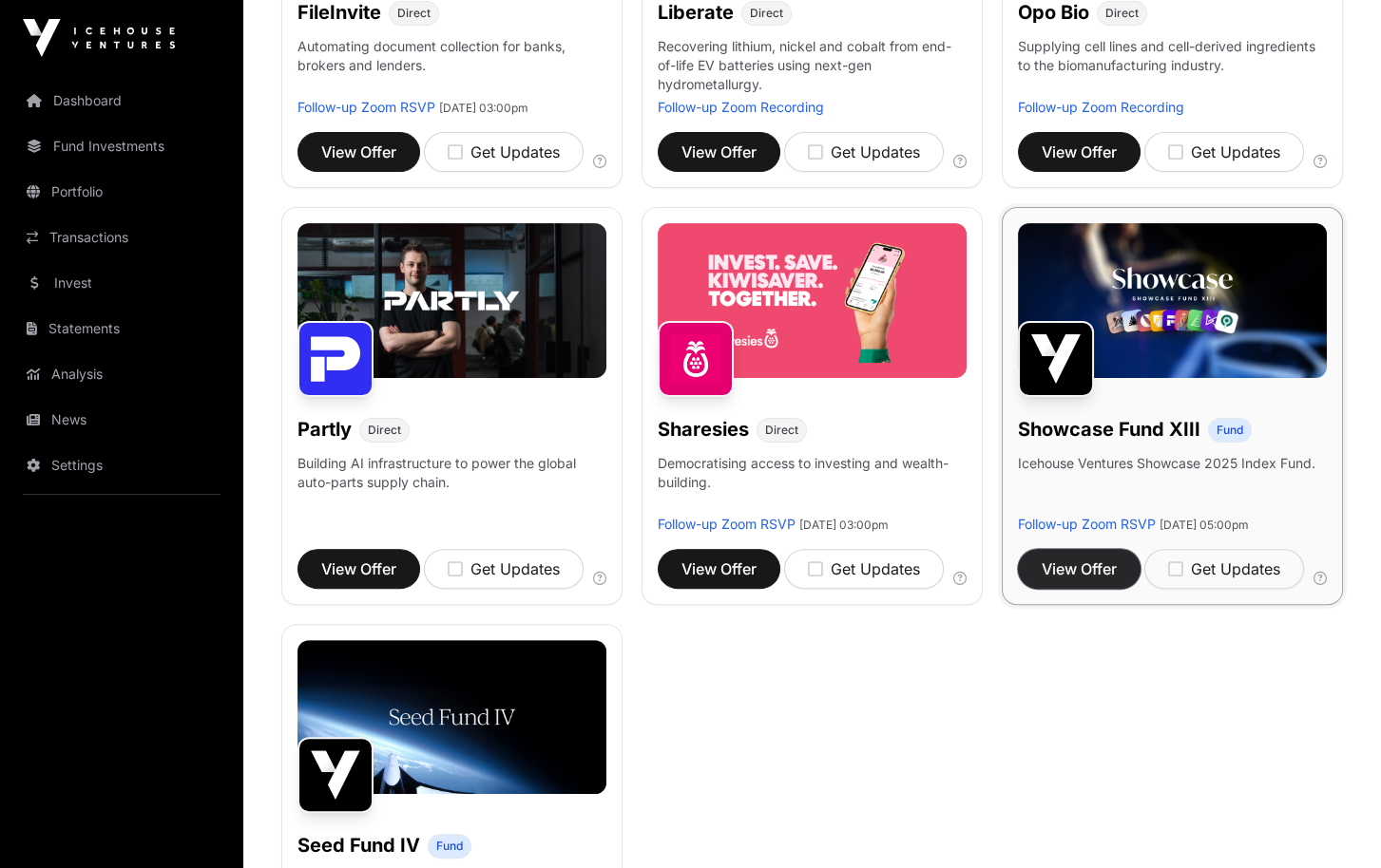
drag, startPoint x: 1084, startPoint y: 576, endPoint x: 1084, endPoint y: 559, distance: 17.0
click at [1084, 575] on span "View Offer" at bounding box center [1079, 569] width 76 height 23
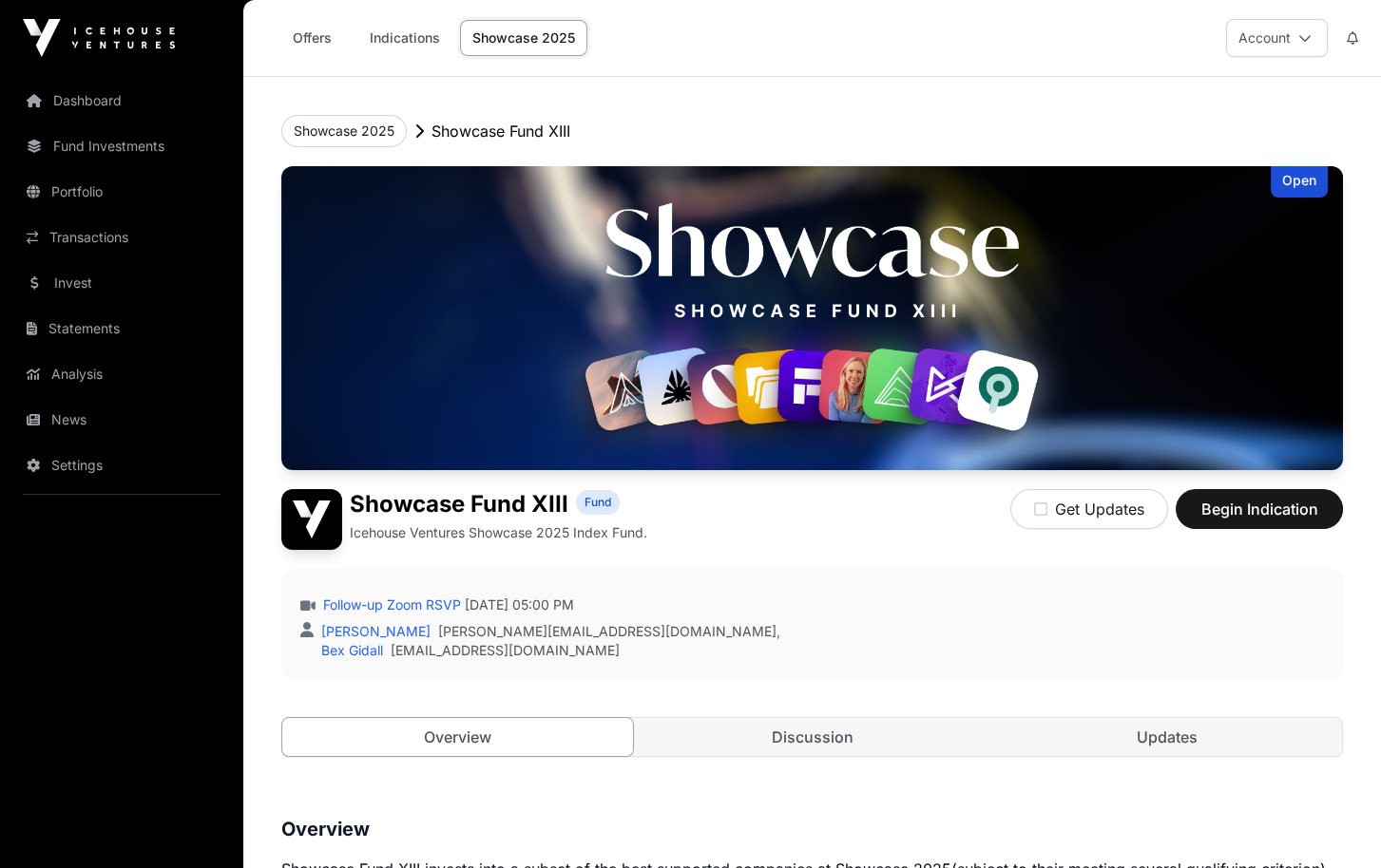
click at [515, 29] on link "Showcase 2025" at bounding box center [523, 38] width 127 height 36
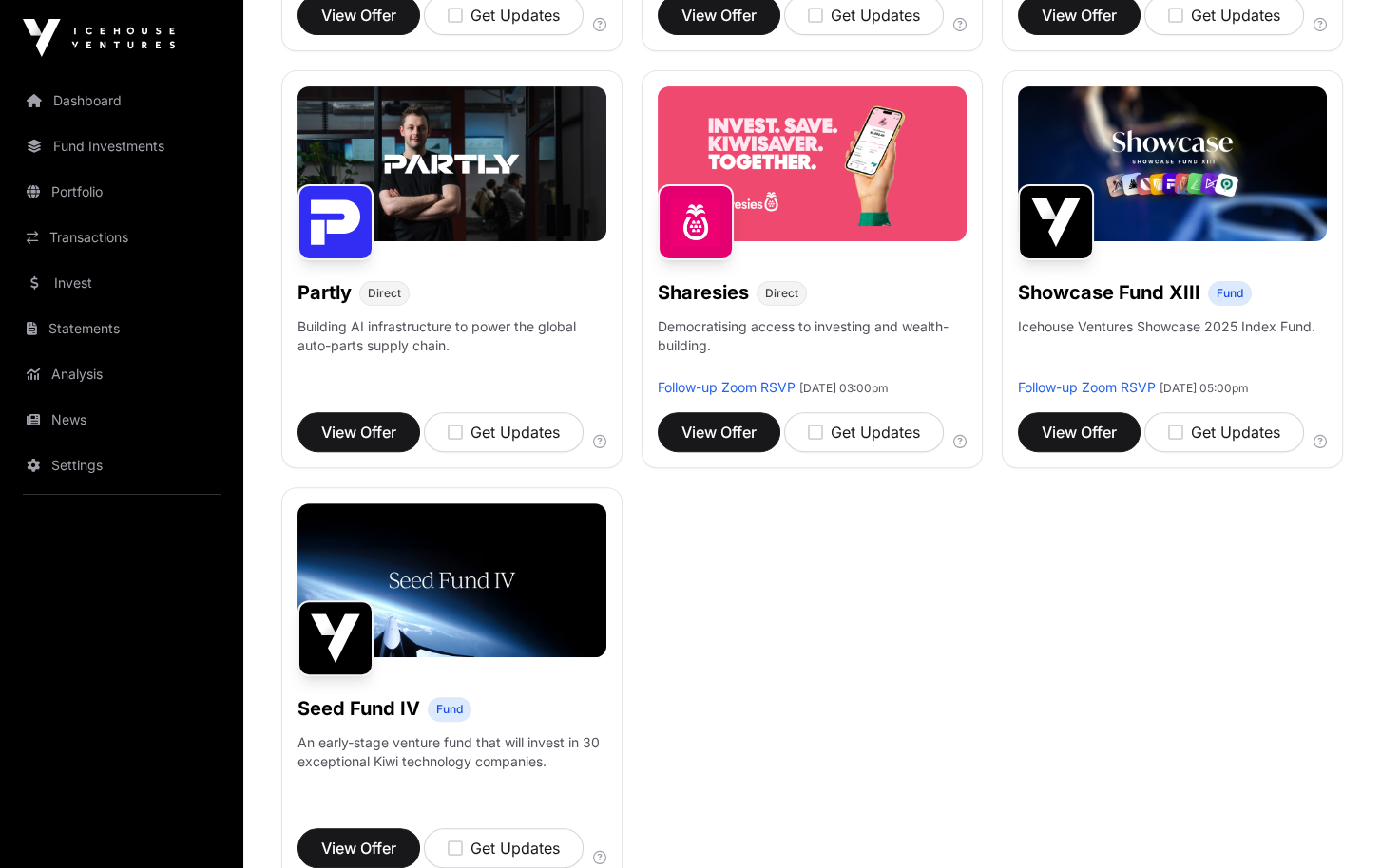
scroll to position [1108, 0]
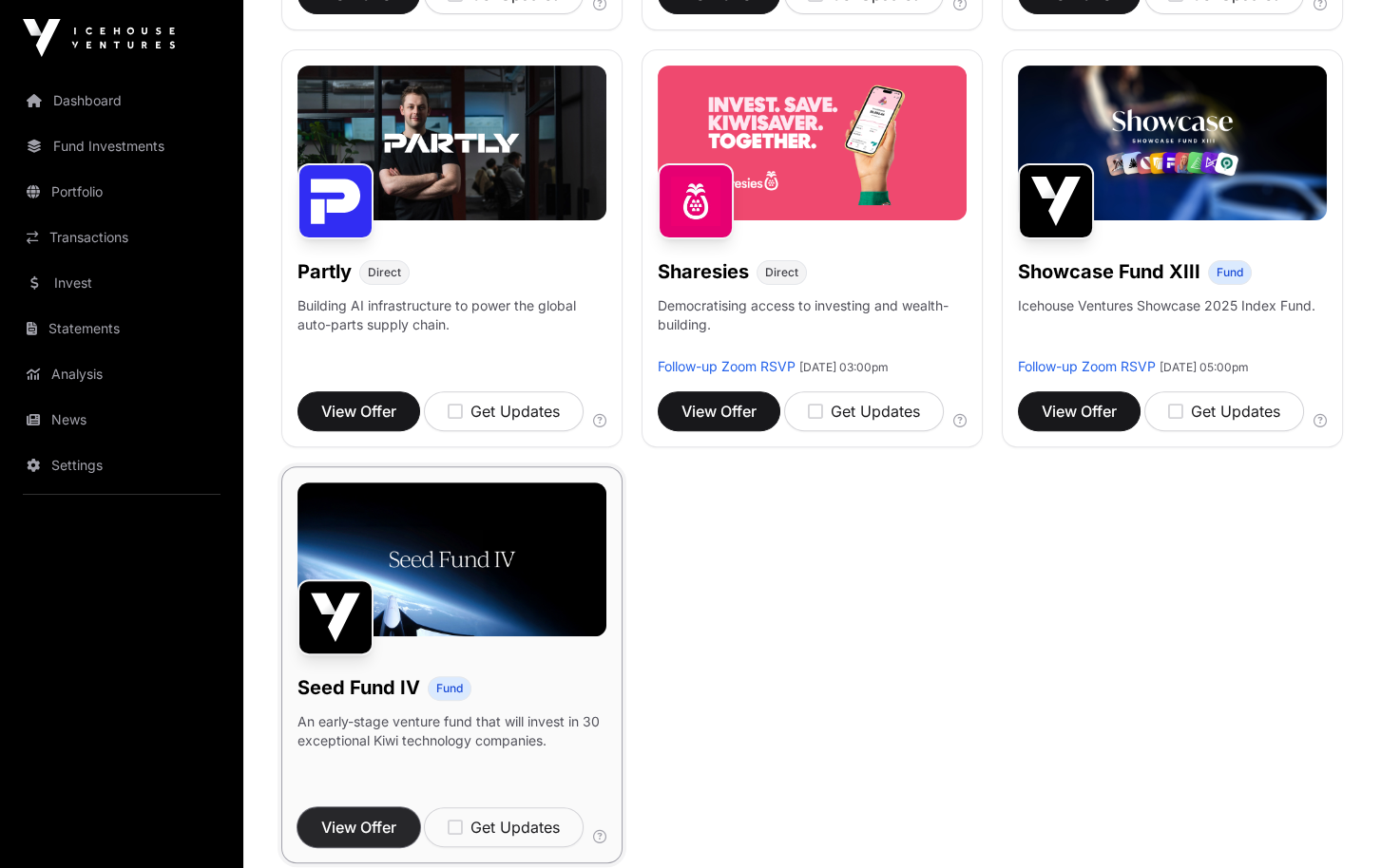
click at [357, 832] on span "View Offer" at bounding box center [359, 828] width 76 height 23
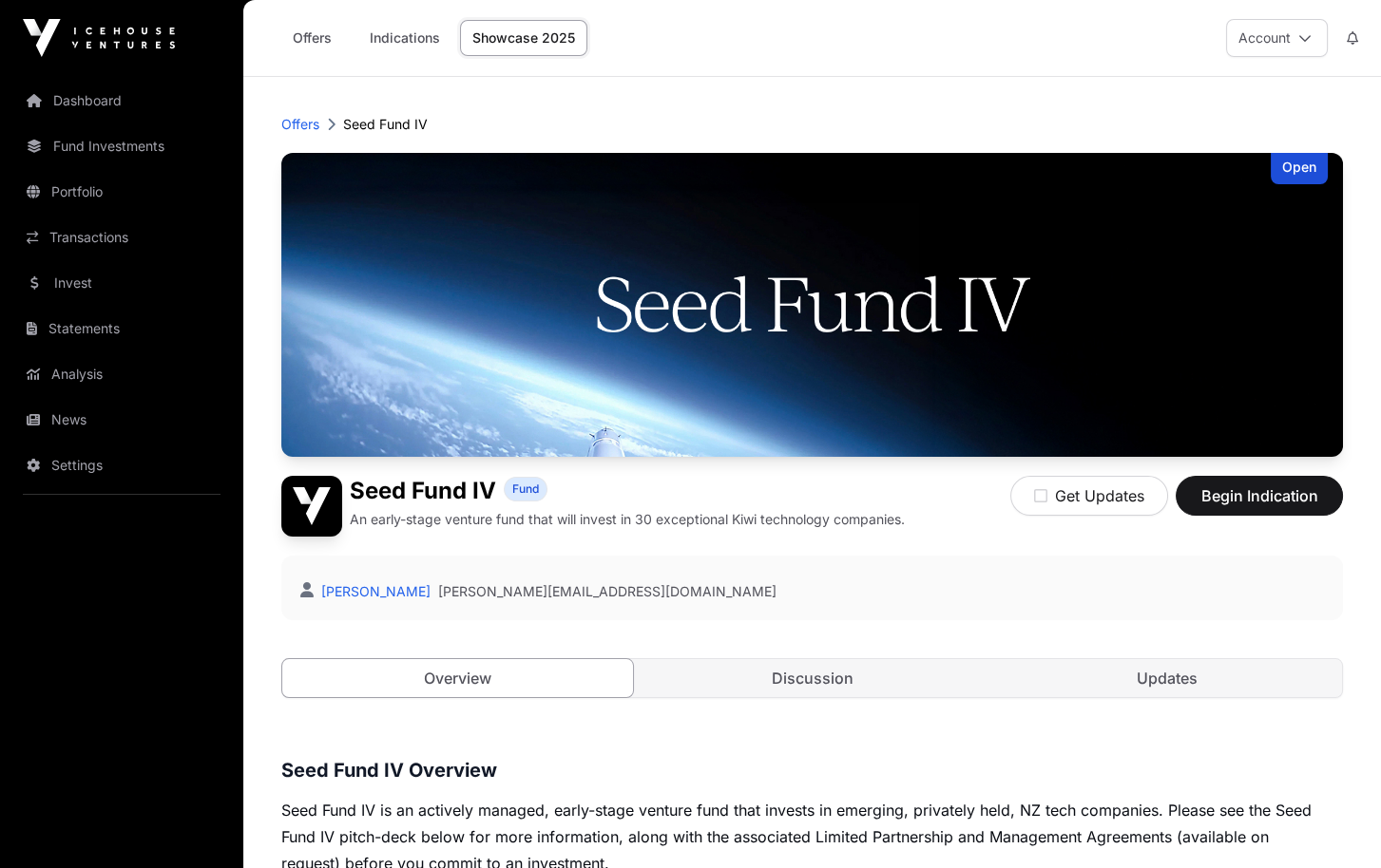
click at [517, 39] on link "Showcase 2025" at bounding box center [523, 38] width 127 height 36
